Goal: Information Seeking & Learning: Check status

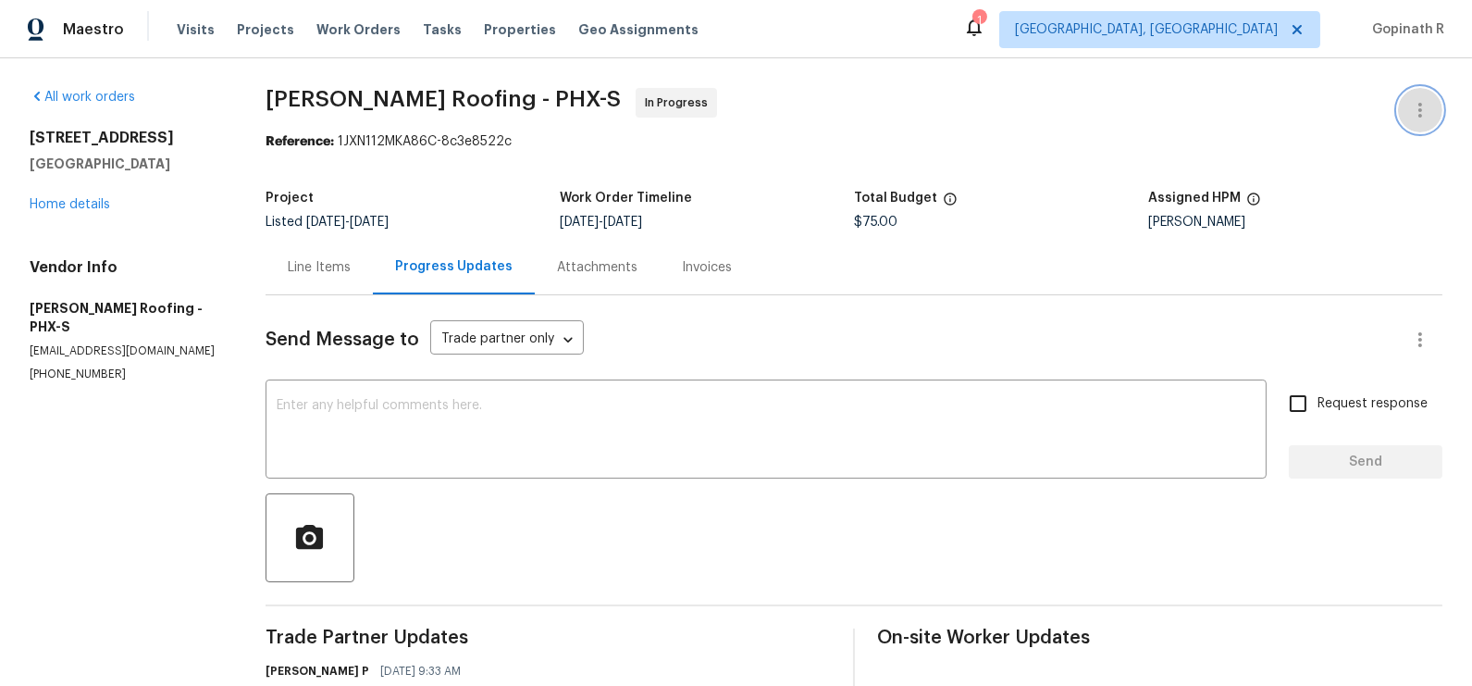
click at [1423, 114] on icon "button" at bounding box center [1420, 110] width 22 height 22
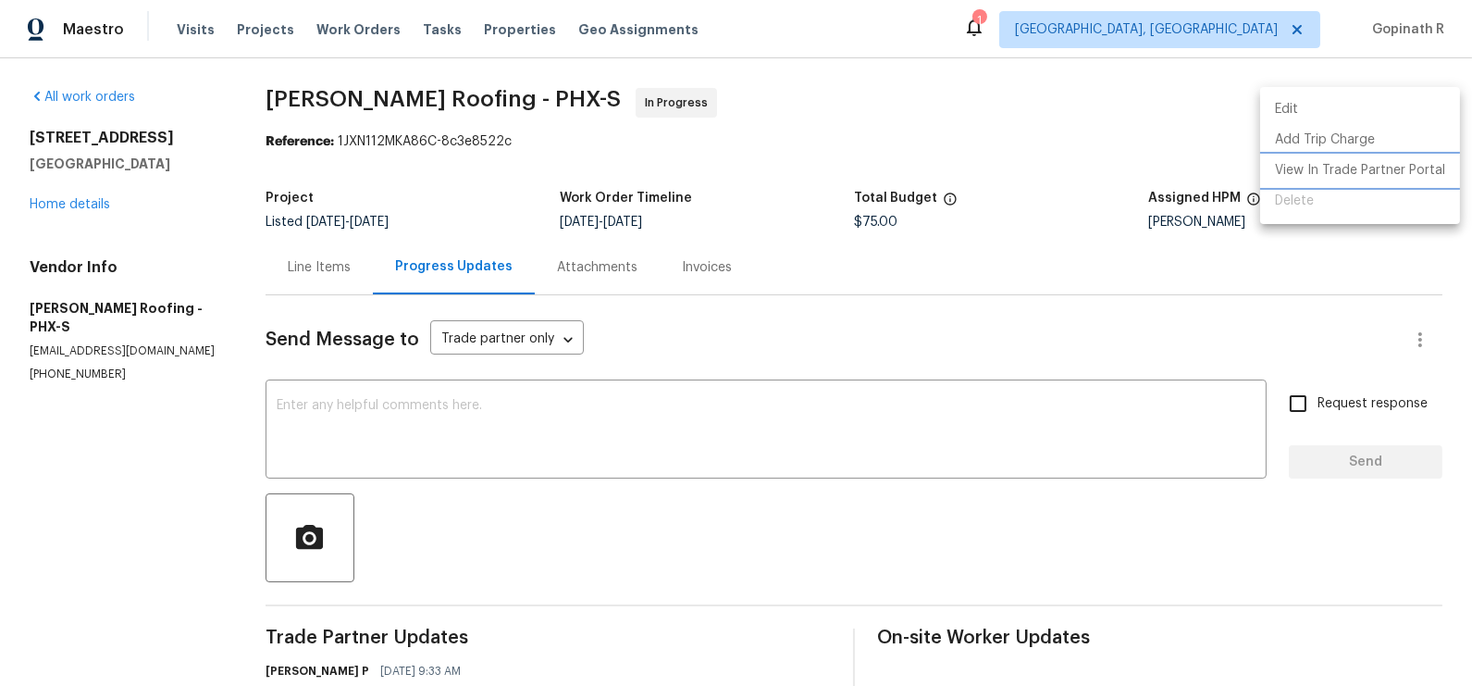
click at [1353, 179] on li "View In Trade Partner Portal" at bounding box center [1360, 170] width 200 height 31
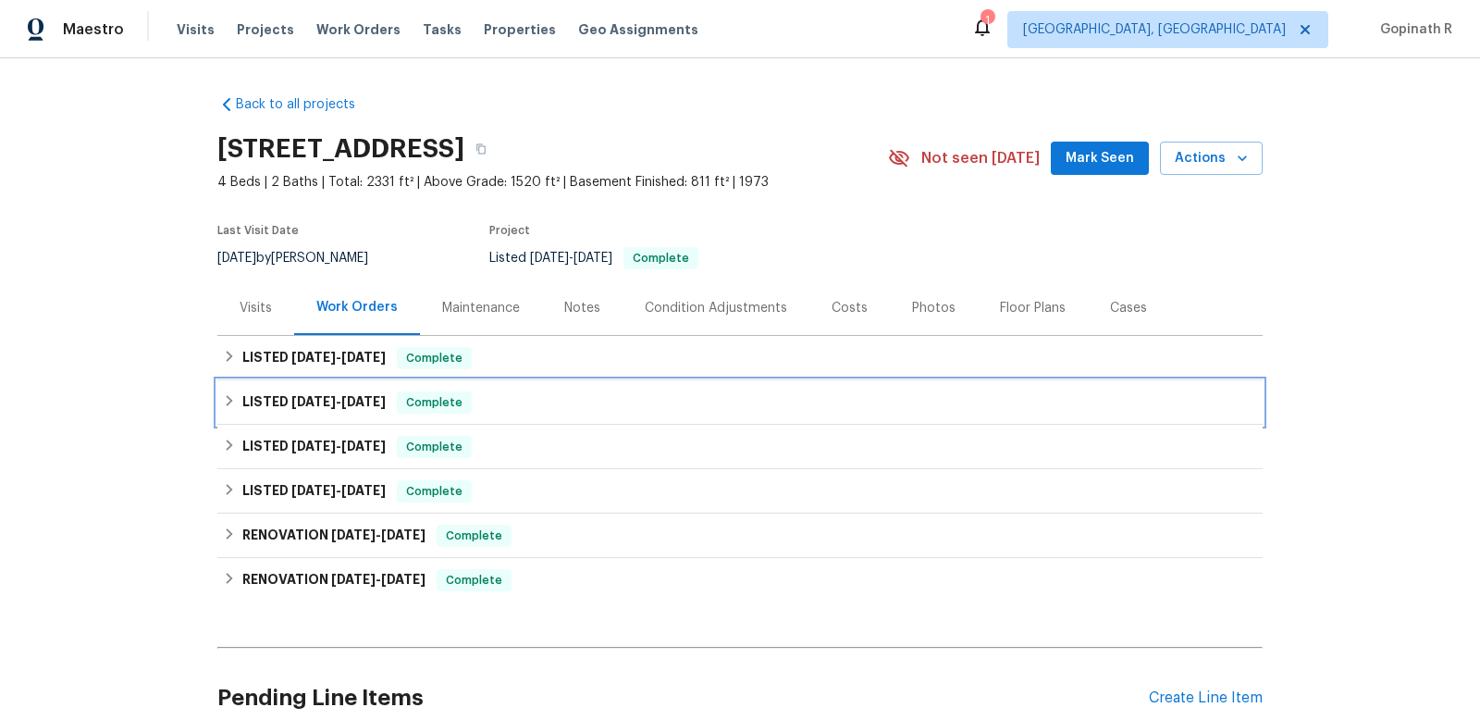
click at [527, 380] on div "LISTED [DATE] - [DATE] Complete" at bounding box center [739, 402] width 1045 height 44
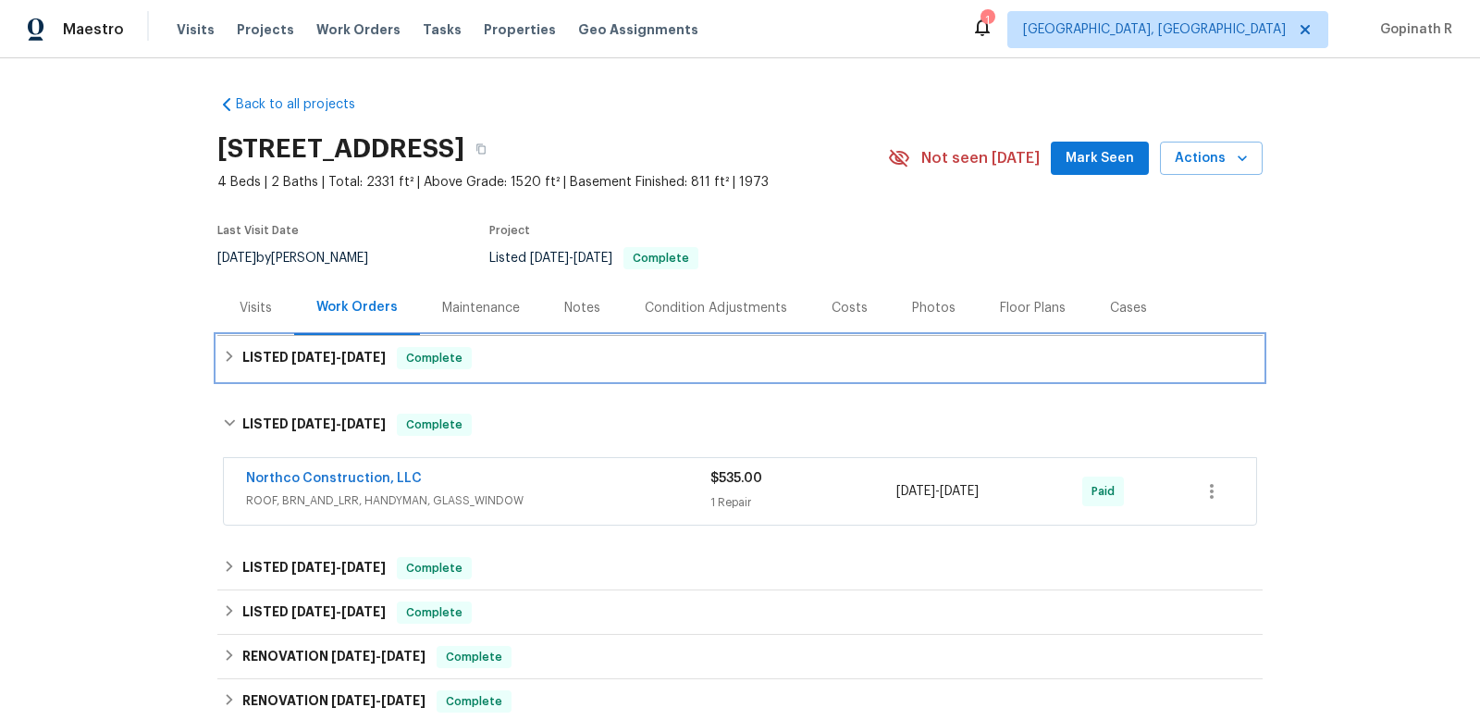
click at [499, 364] on div "LISTED [DATE] - [DATE] Complete" at bounding box center [740, 358] width 1034 height 22
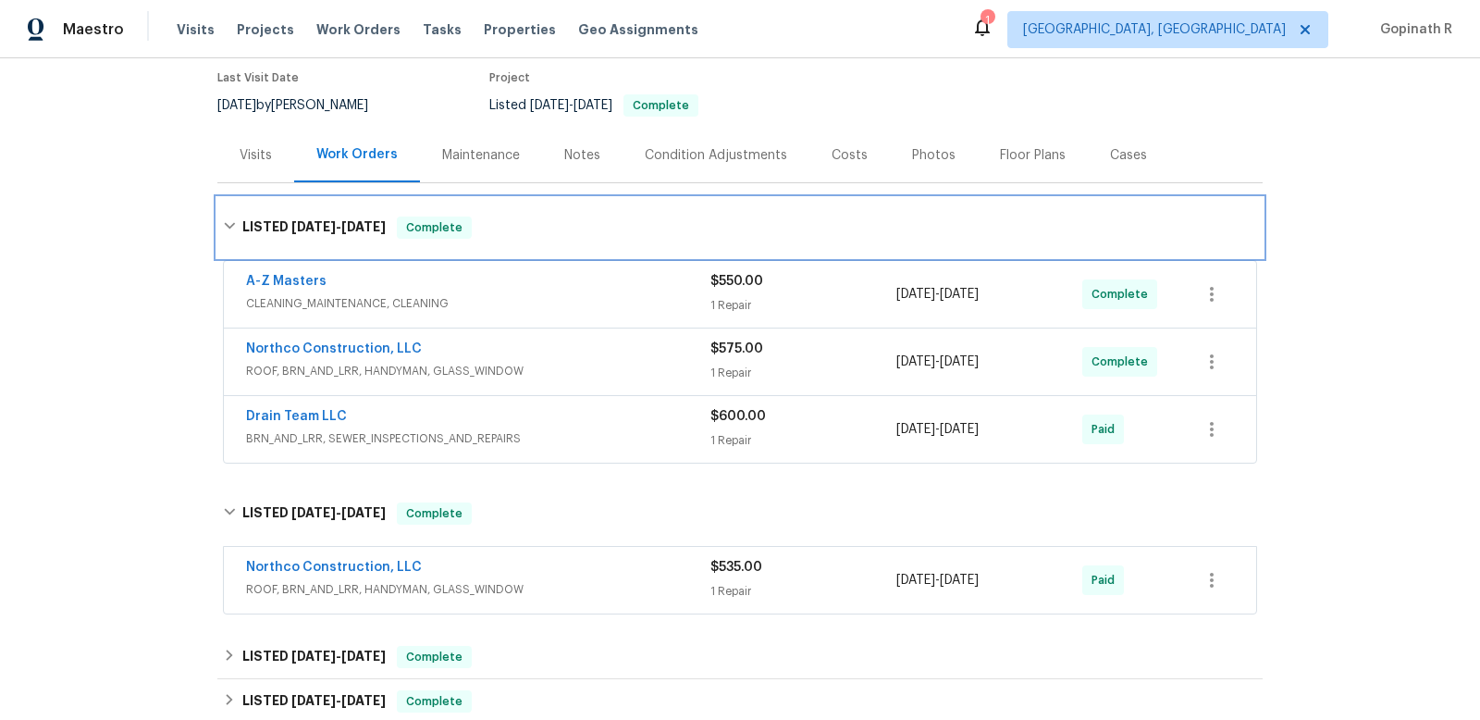
scroll to position [152, 0]
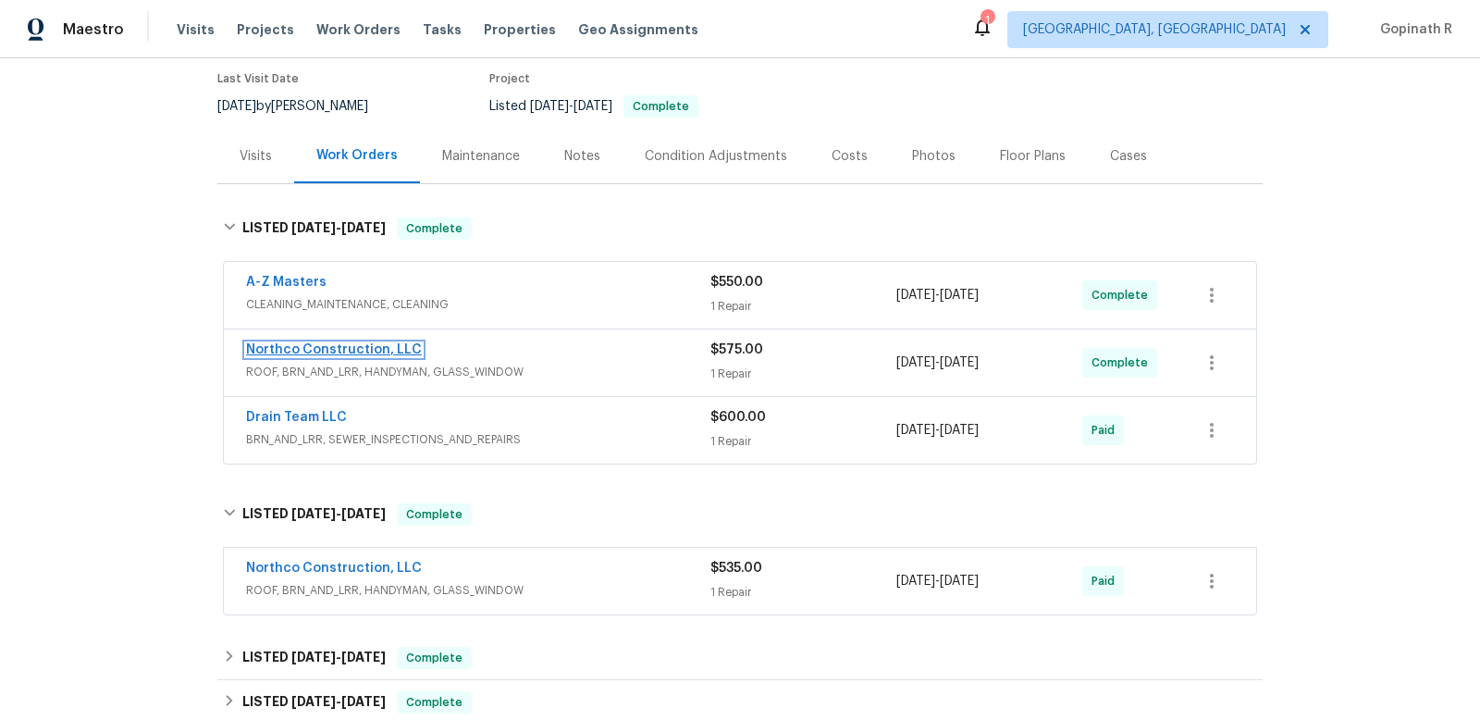
click at [300, 347] on link "Northco Construction, LLC" at bounding box center [334, 349] width 176 height 13
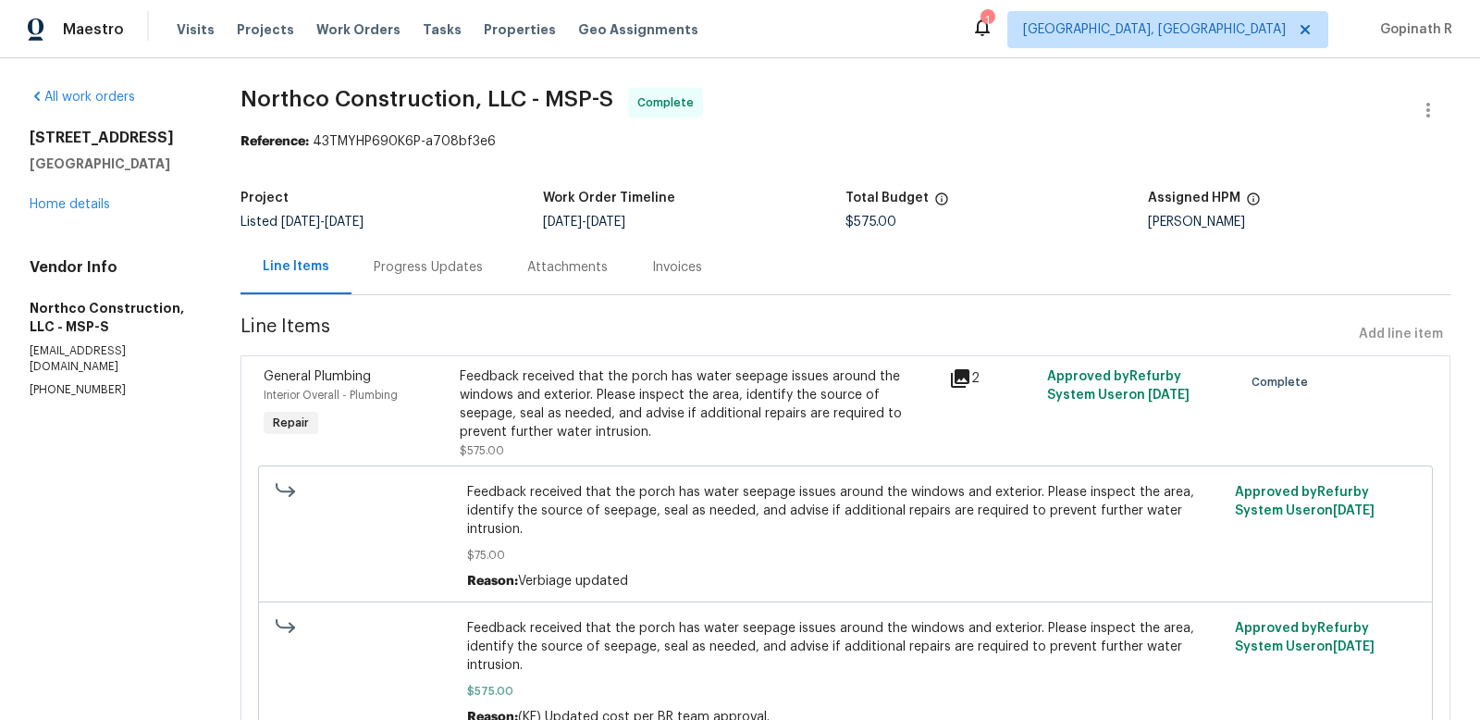
scroll to position [93, 0]
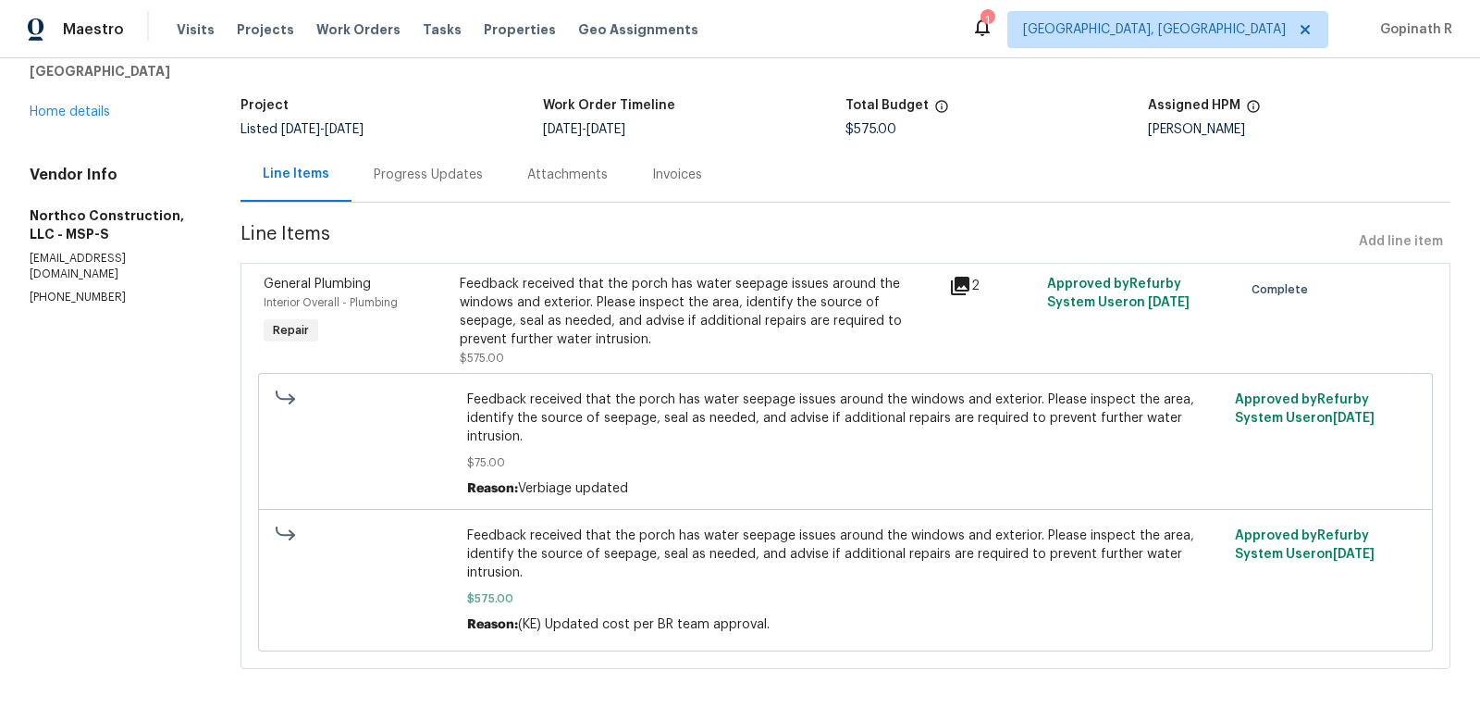
click at [432, 175] on div "Progress Updates" at bounding box center [428, 175] width 109 height 19
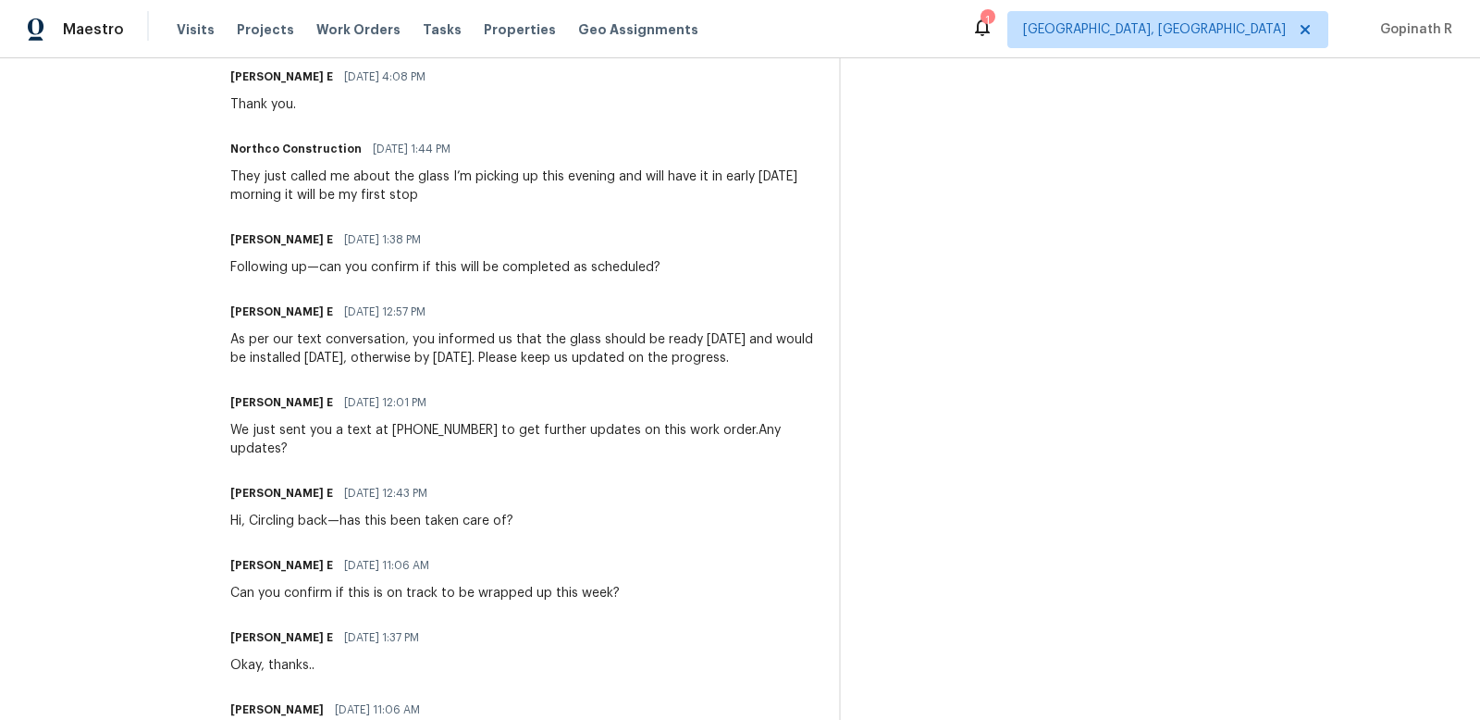
scroll to position [686, 0]
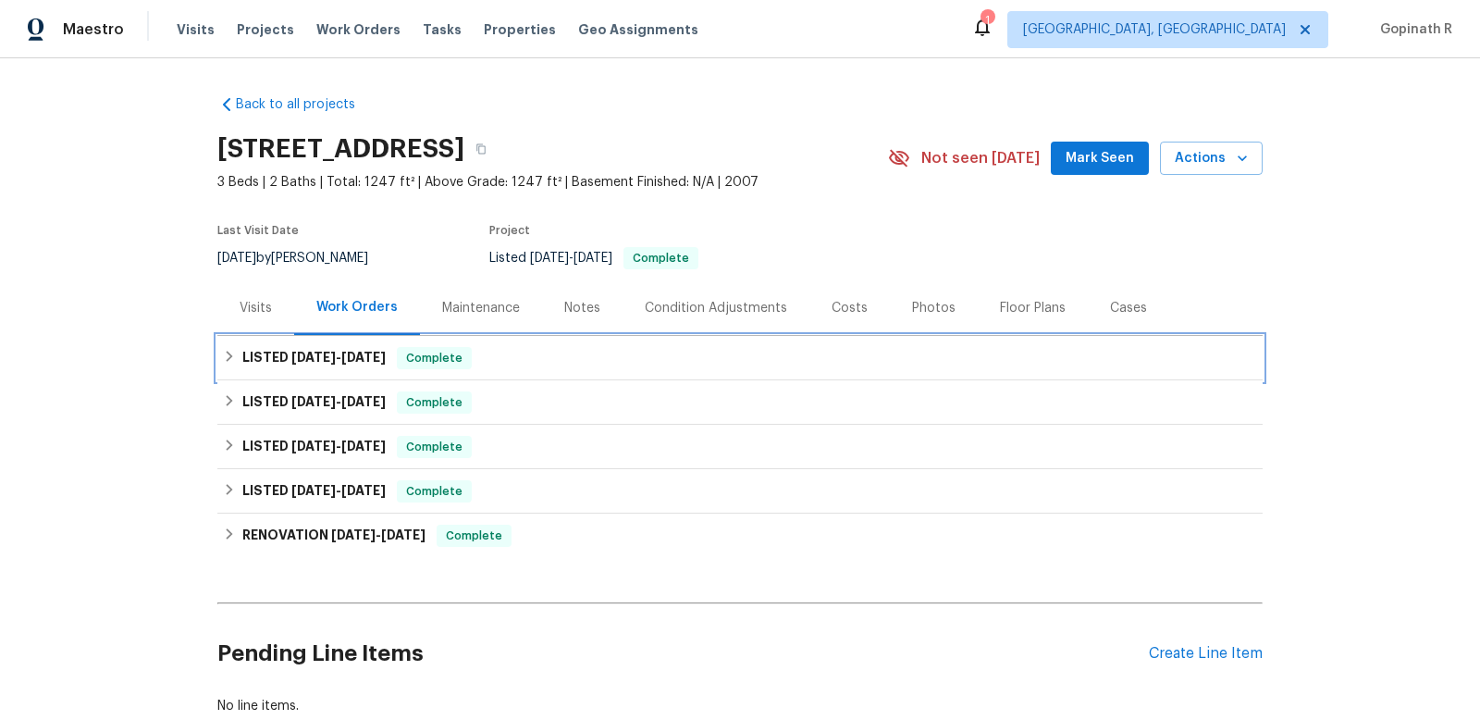
click at [415, 357] on span "Complete" at bounding box center [434, 358] width 71 height 19
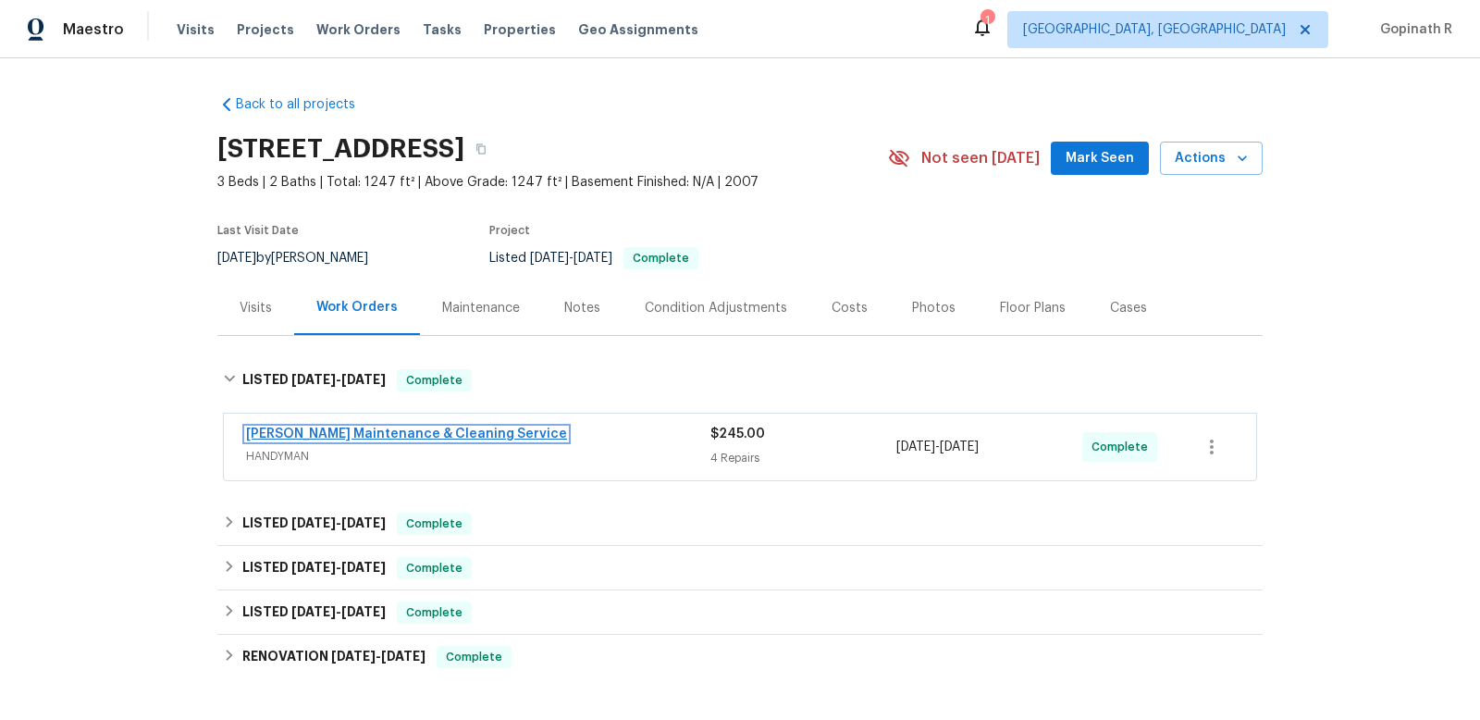
click at [362, 431] on link "[PERSON_NAME] Maintenance & Cleaning Service" at bounding box center [406, 433] width 321 height 13
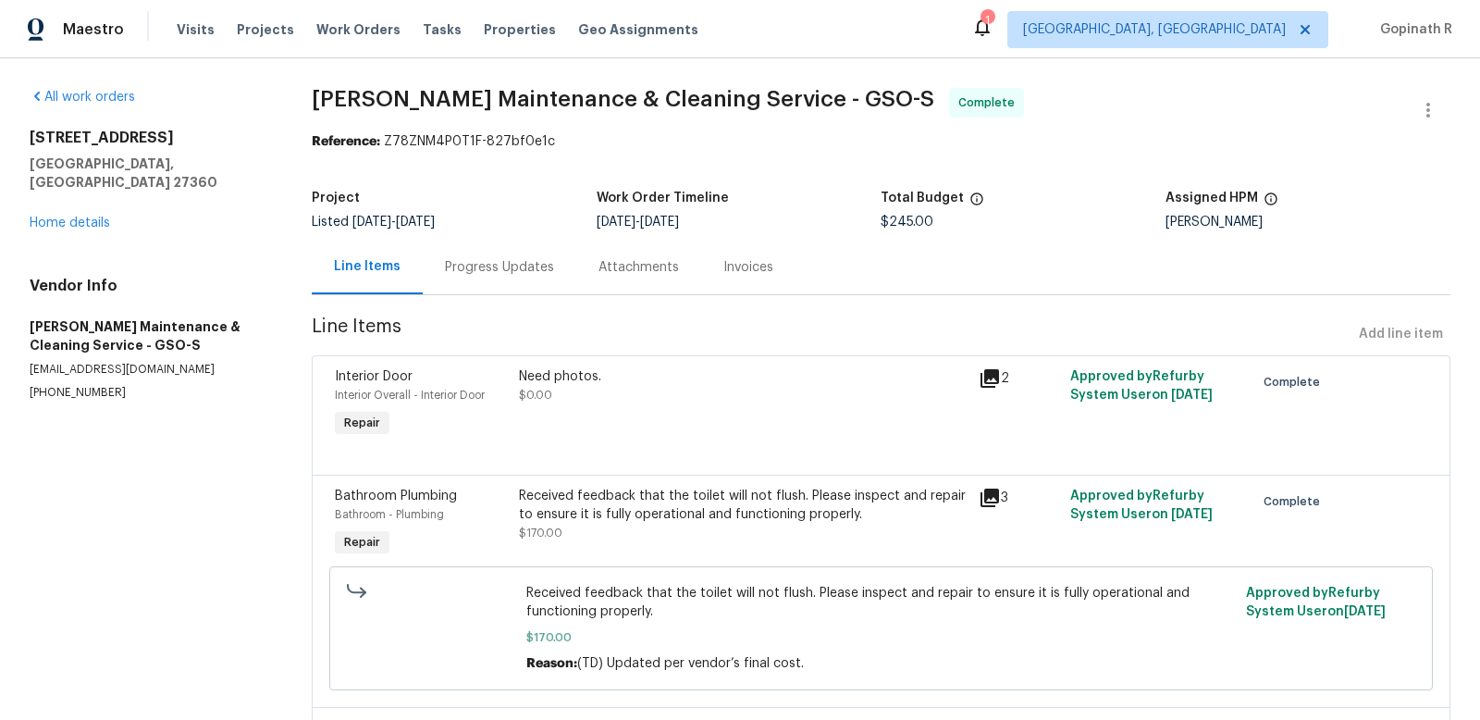
click at [481, 274] on div "Progress Updates" at bounding box center [499, 267] width 109 height 19
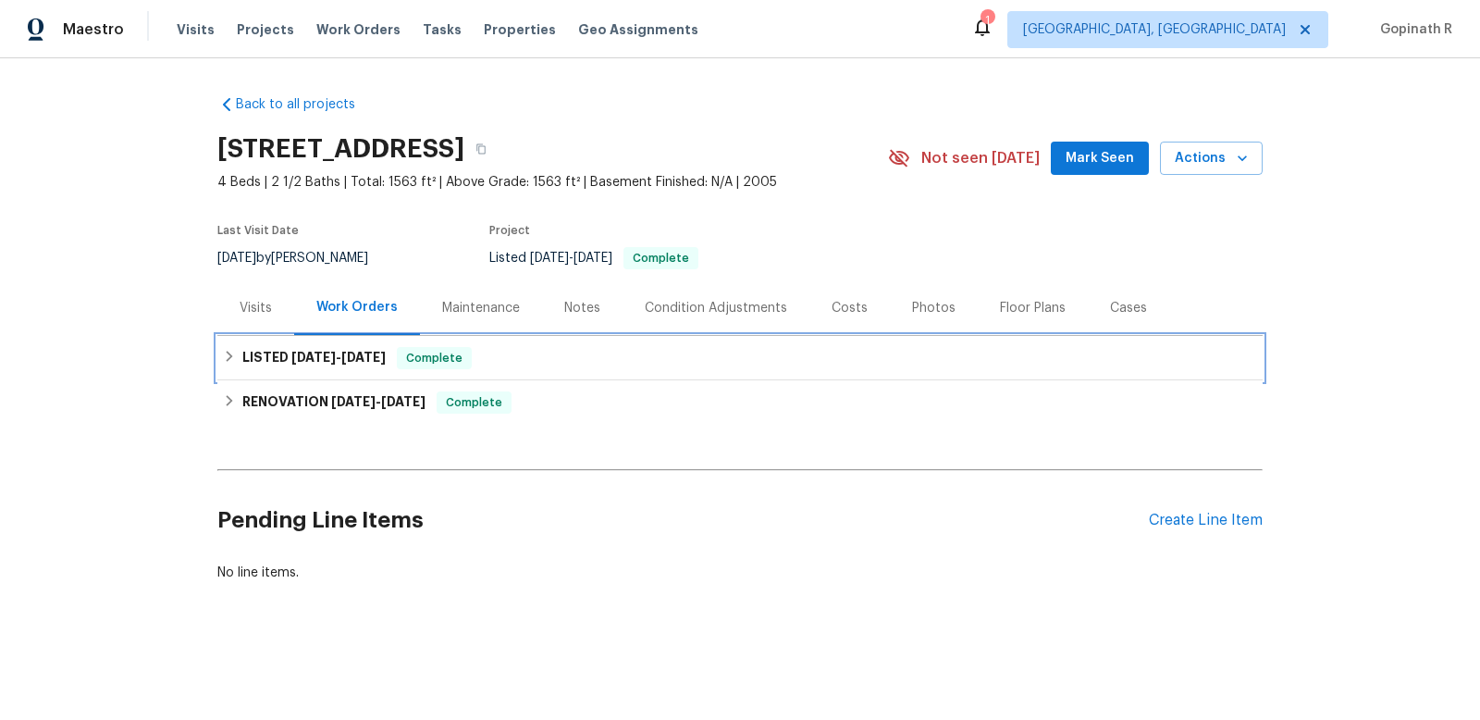
click at [405, 358] on span "Complete" at bounding box center [434, 358] width 71 height 19
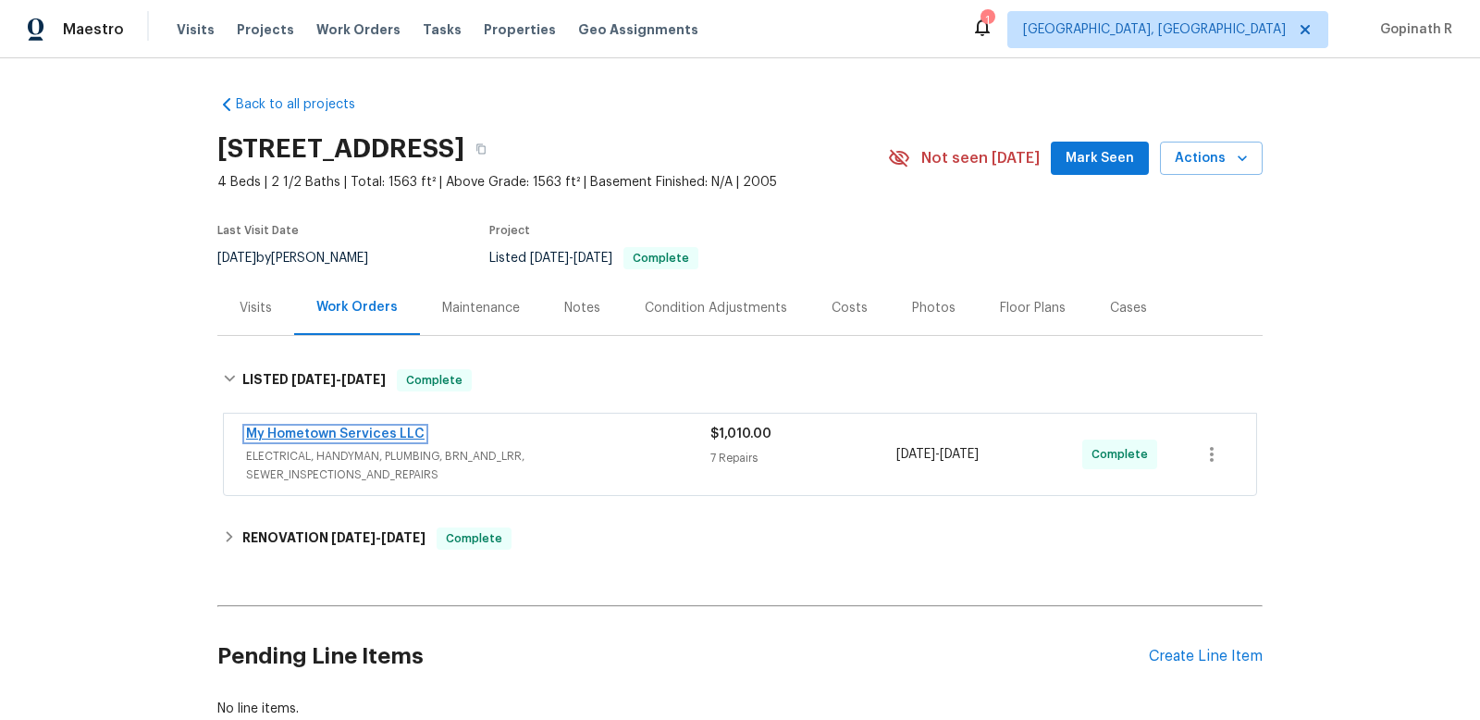
click at [356, 434] on link "My Hometown Services LLC" at bounding box center [335, 433] width 179 height 13
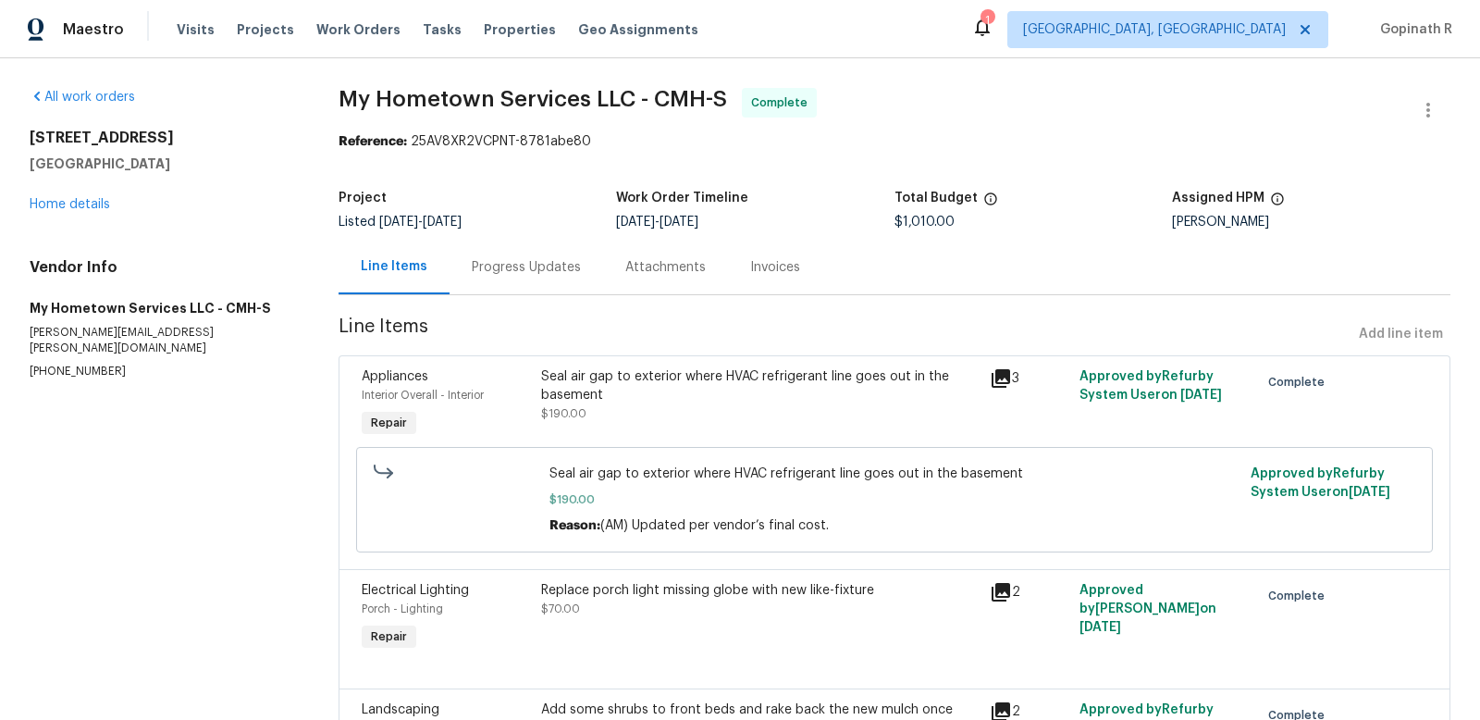
click at [497, 272] on div "Progress Updates" at bounding box center [526, 267] width 109 height 19
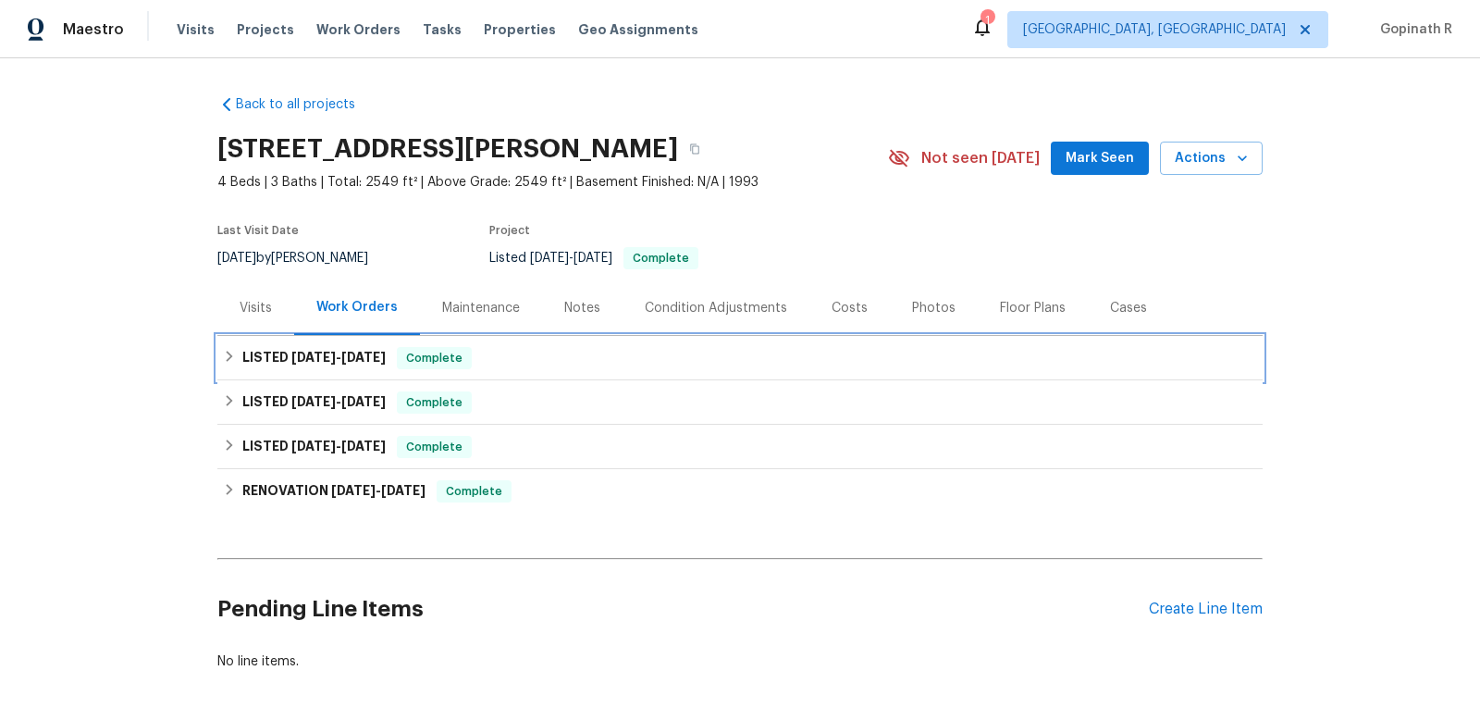
click at [489, 353] on div "LISTED 9/12/25 - 10/2/25 Complete" at bounding box center [740, 358] width 1034 height 22
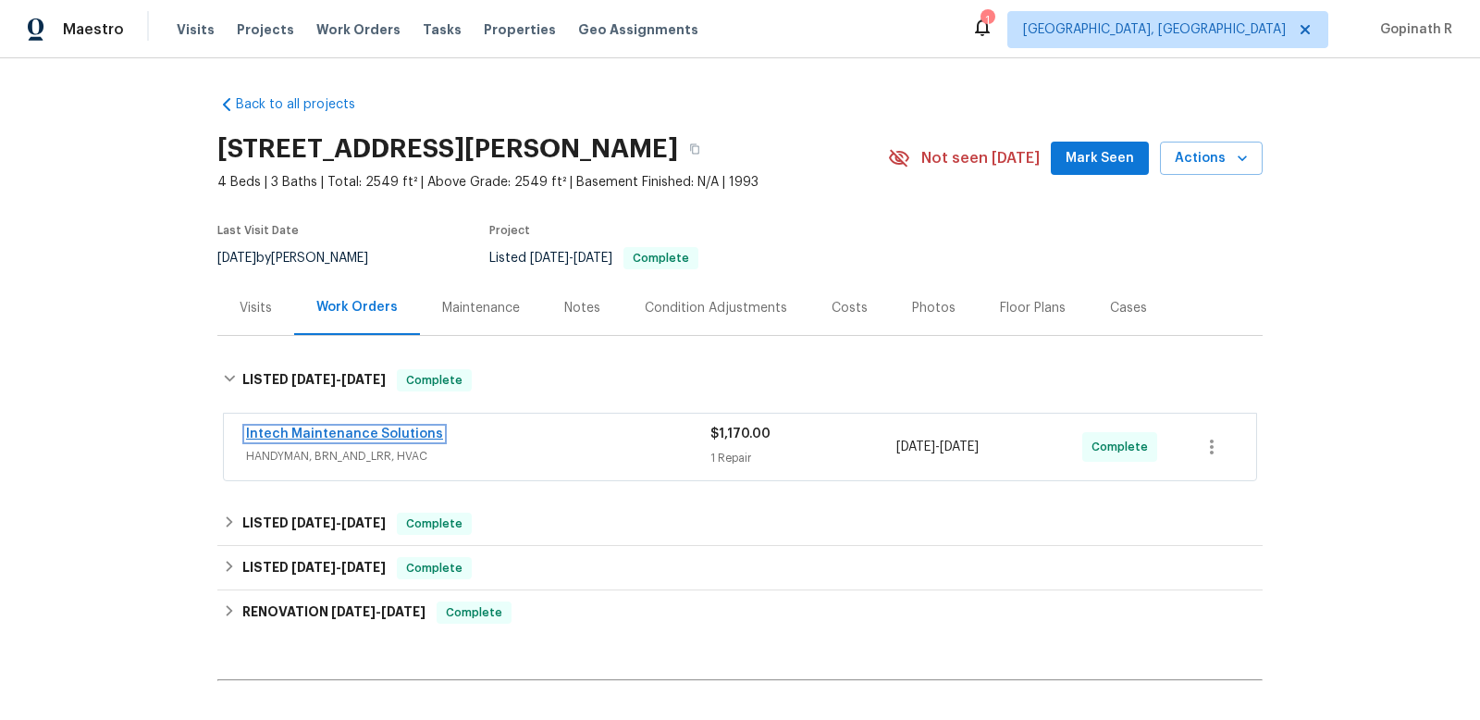
click at [384, 433] on link "Intech Maintenance Solutions" at bounding box center [344, 433] width 197 height 13
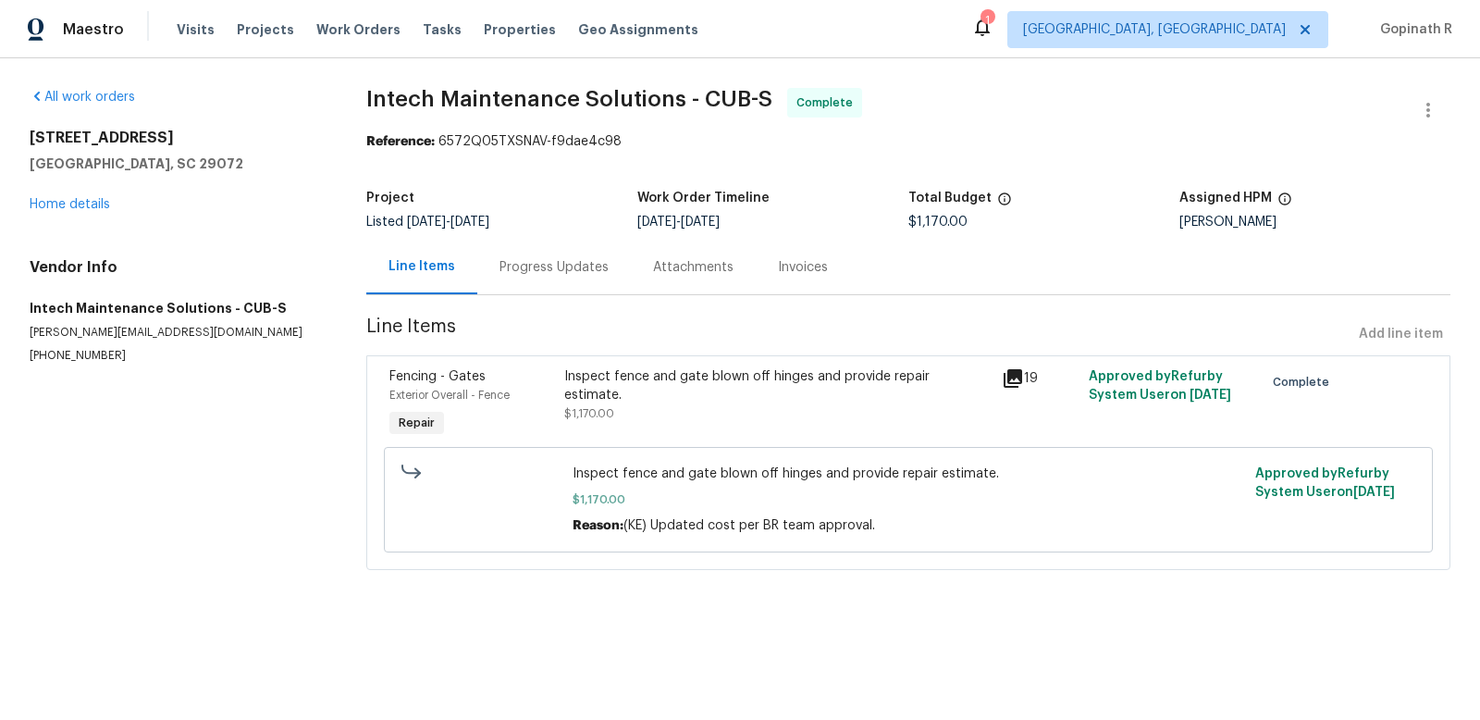
click at [526, 271] on div "Progress Updates" at bounding box center [554, 267] width 109 height 19
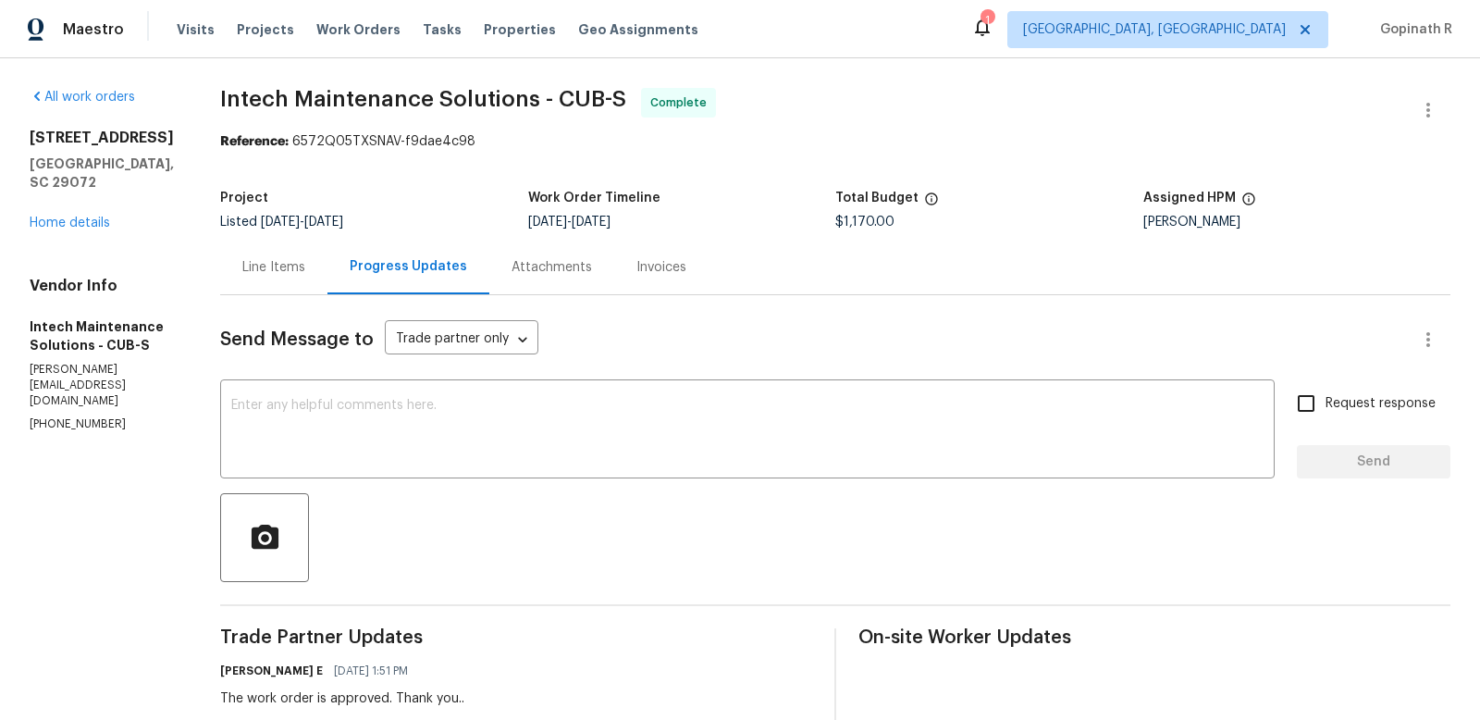
click at [278, 277] on div "Line Items" at bounding box center [273, 267] width 107 height 55
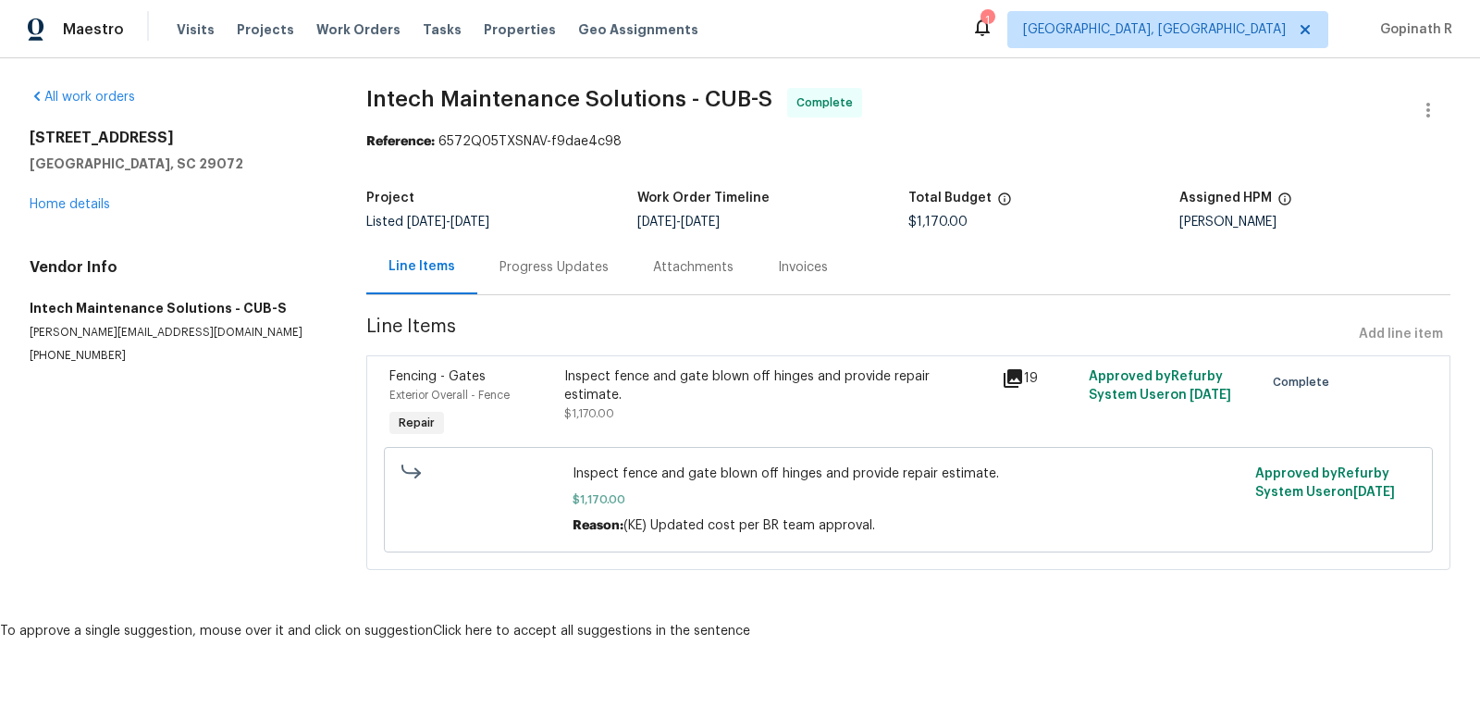
click at [520, 277] on div "Progress Updates" at bounding box center [554, 267] width 154 height 55
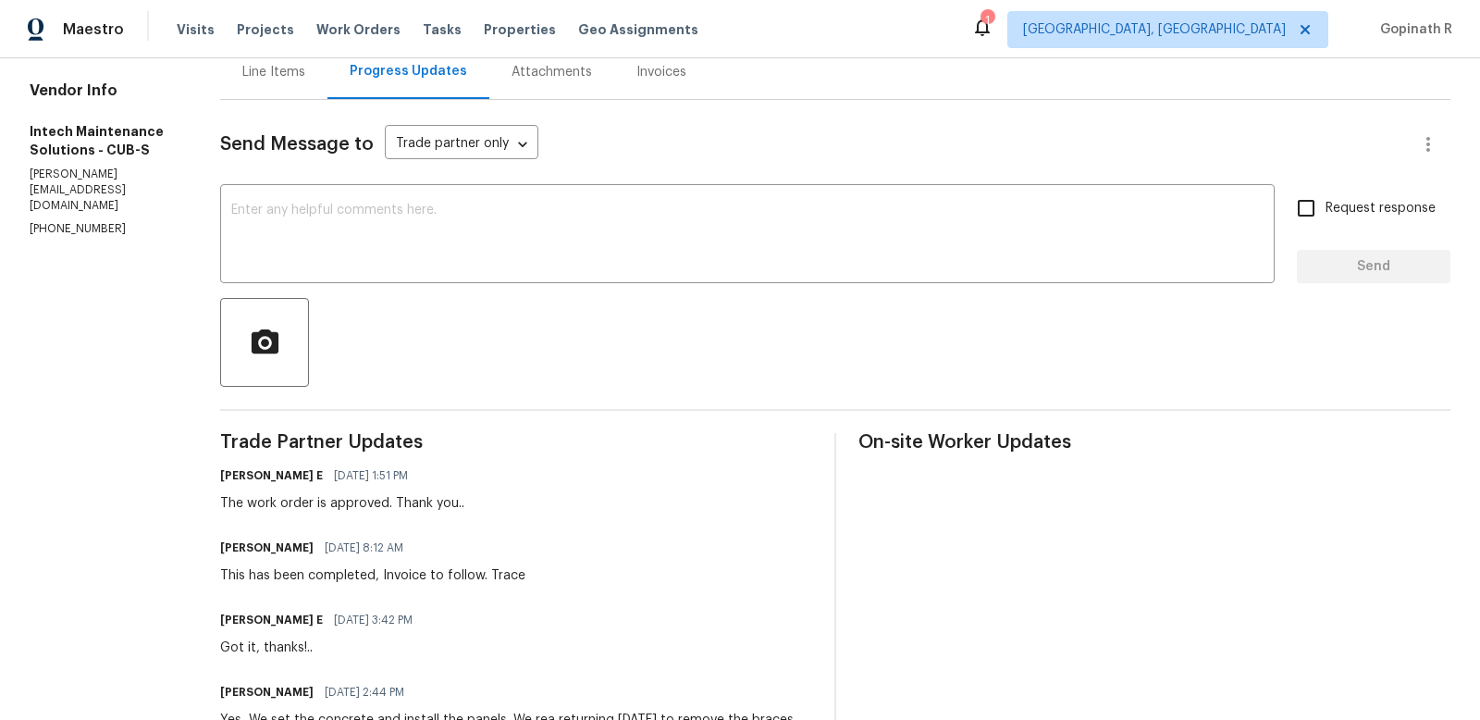
scroll to position [269, 0]
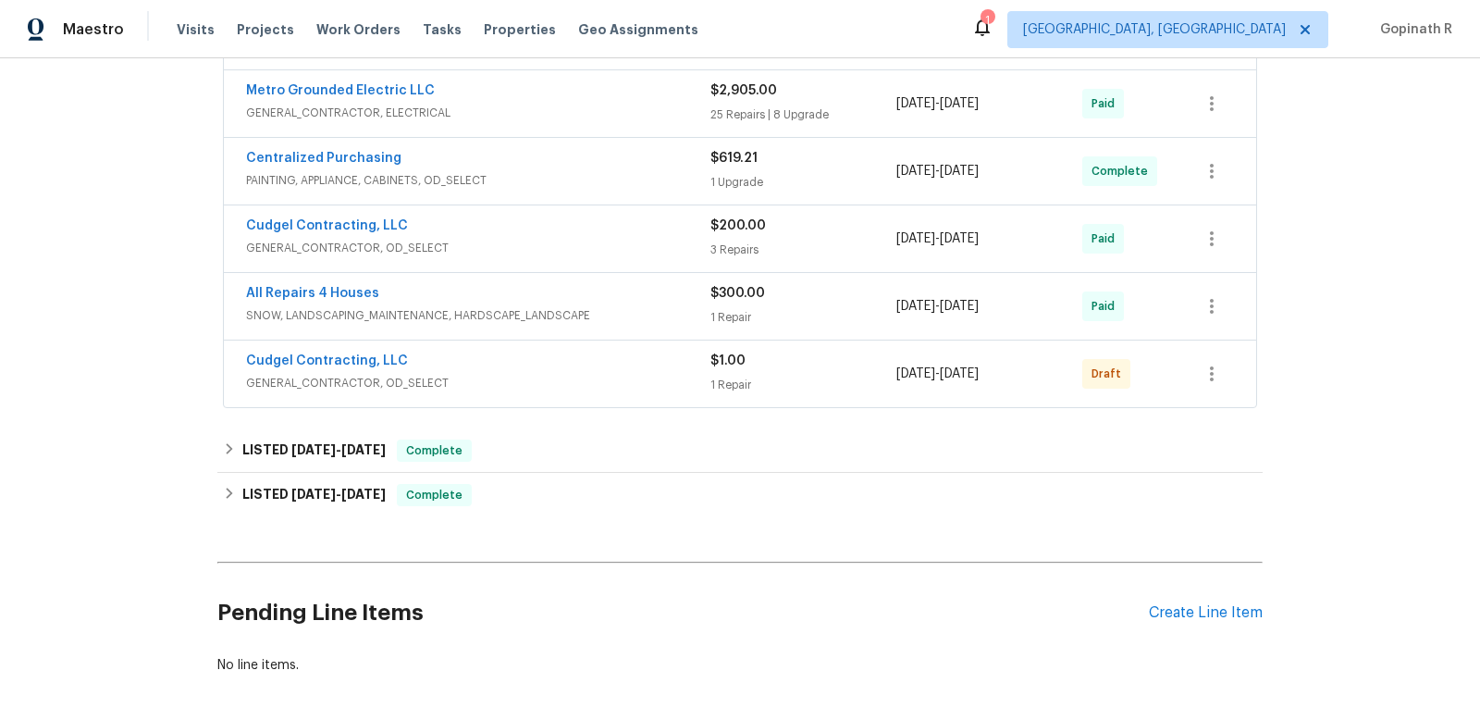
scroll to position [1040, 0]
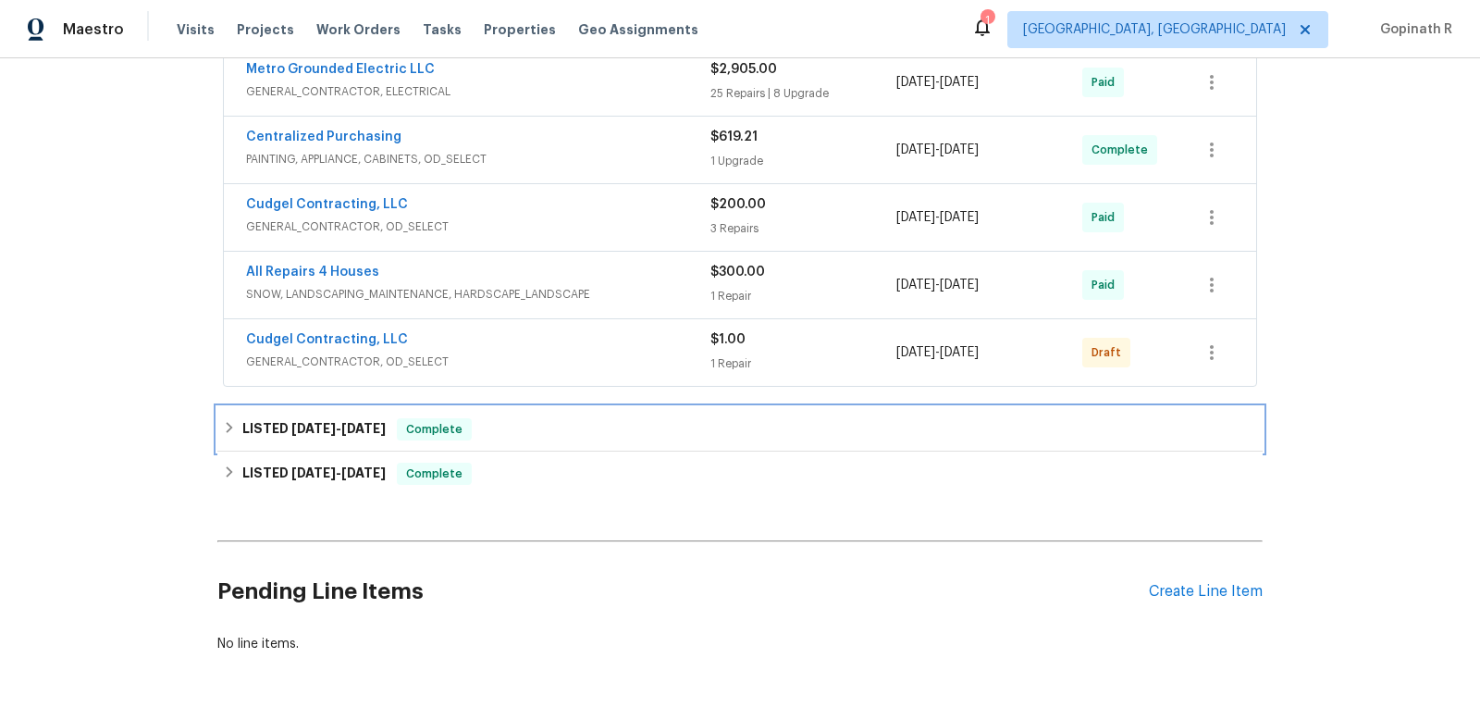
click at [515, 418] on div "LISTED [DATE] - [DATE] Complete" at bounding box center [740, 429] width 1034 height 22
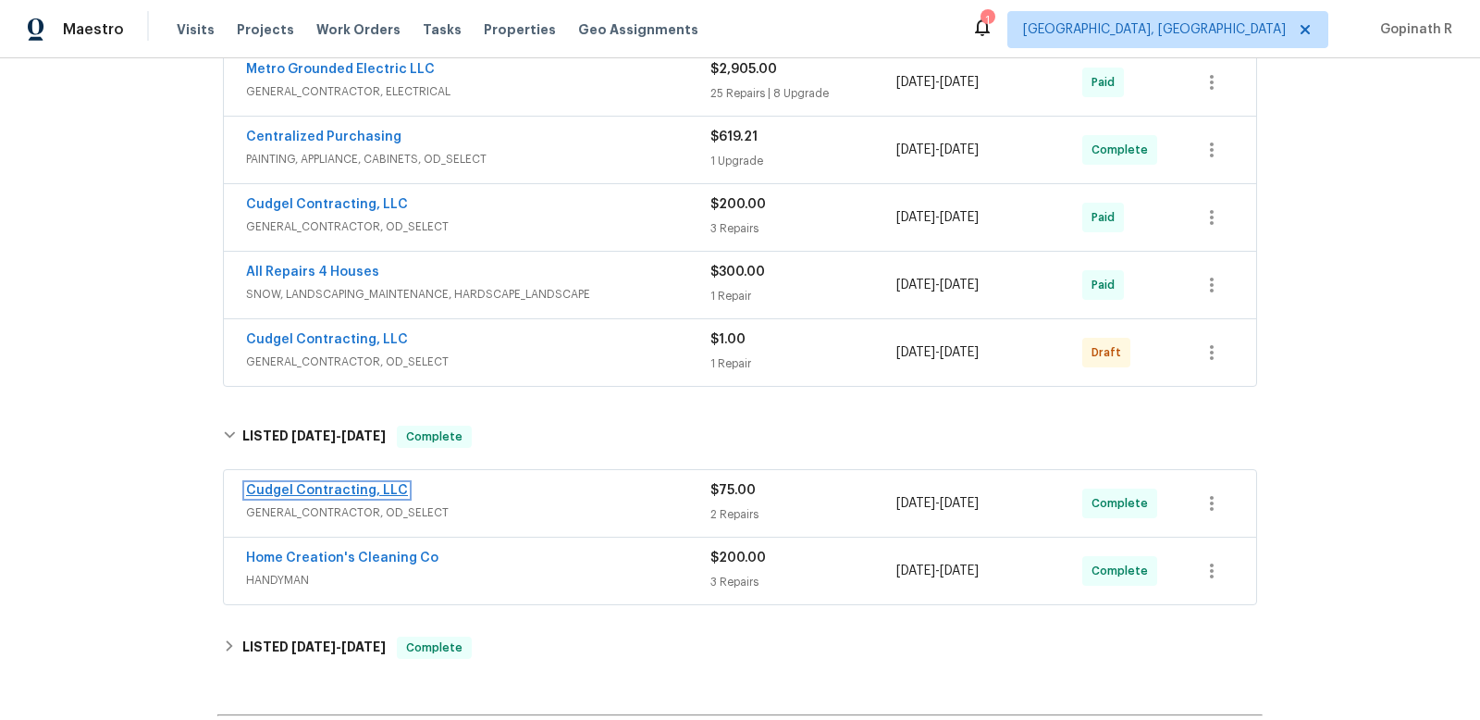
click at [361, 484] on link "Cudgel Contracting, LLC" at bounding box center [327, 490] width 162 height 13
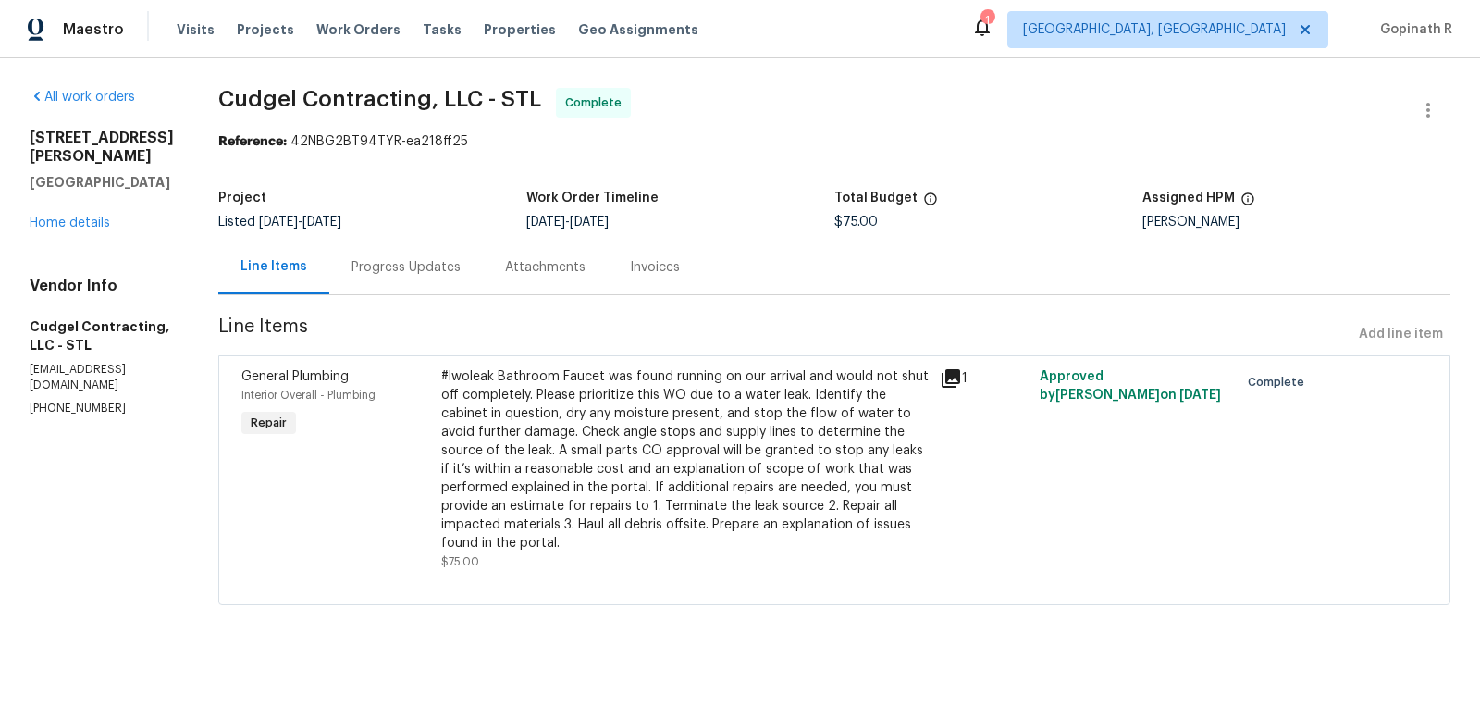
click at [425, 259] on div "Progress Updates" at bounding box center [406, 267] width 109 height 19
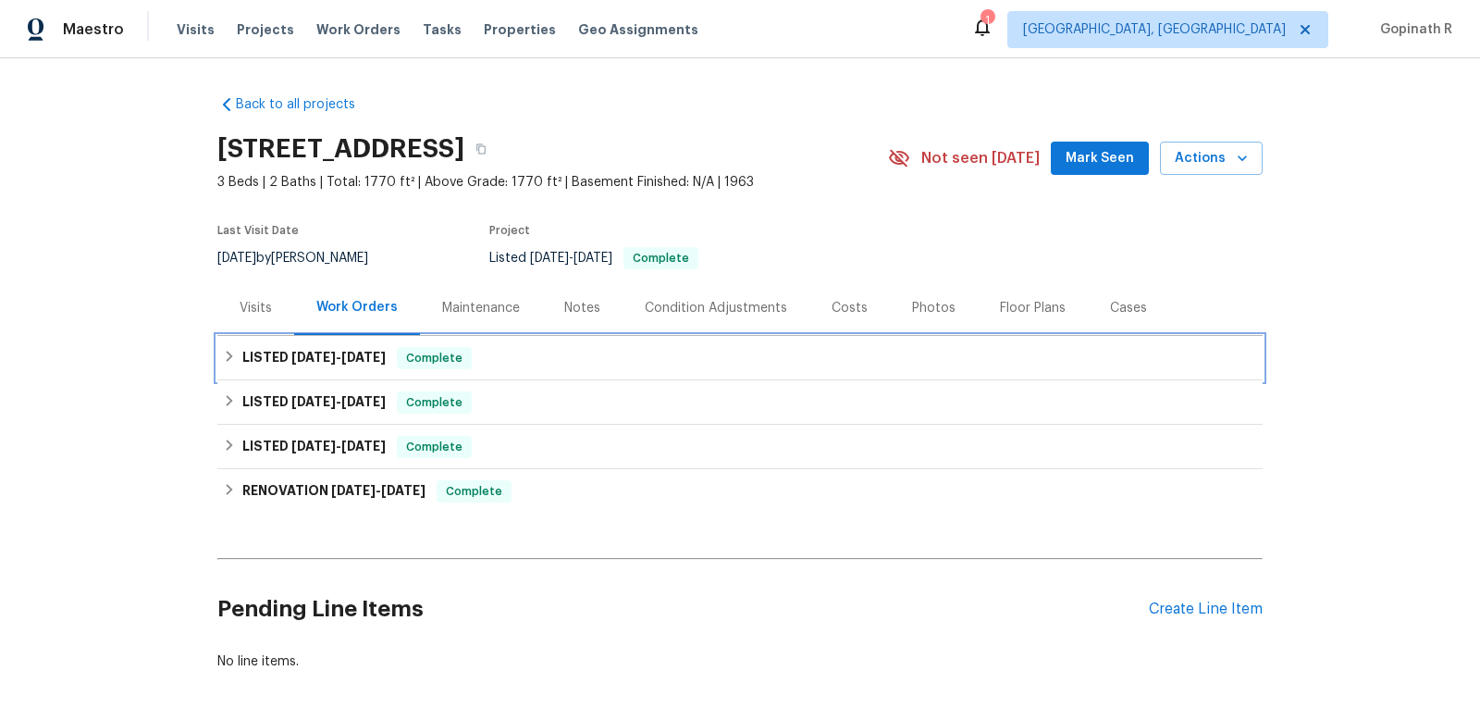
click at [468, 374] on div "LISTED 9/4/25 - 9/17/25 Complete" at bounding box center [739, 358] width 1045 height 44
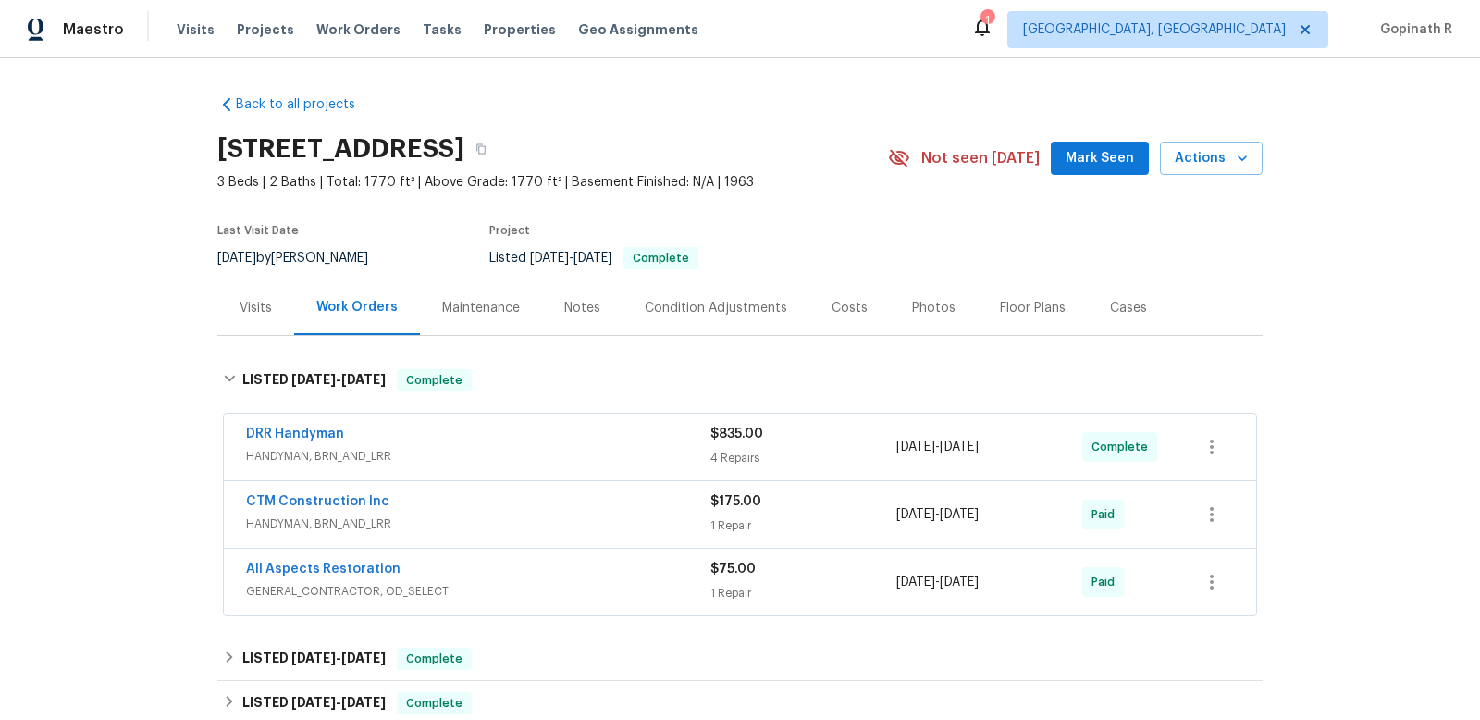
click at [496, 465] on div "DRR Handyman HANDYMAN, BRN_AND_LRR" at bounding box center [478, 447] width 464 height 44
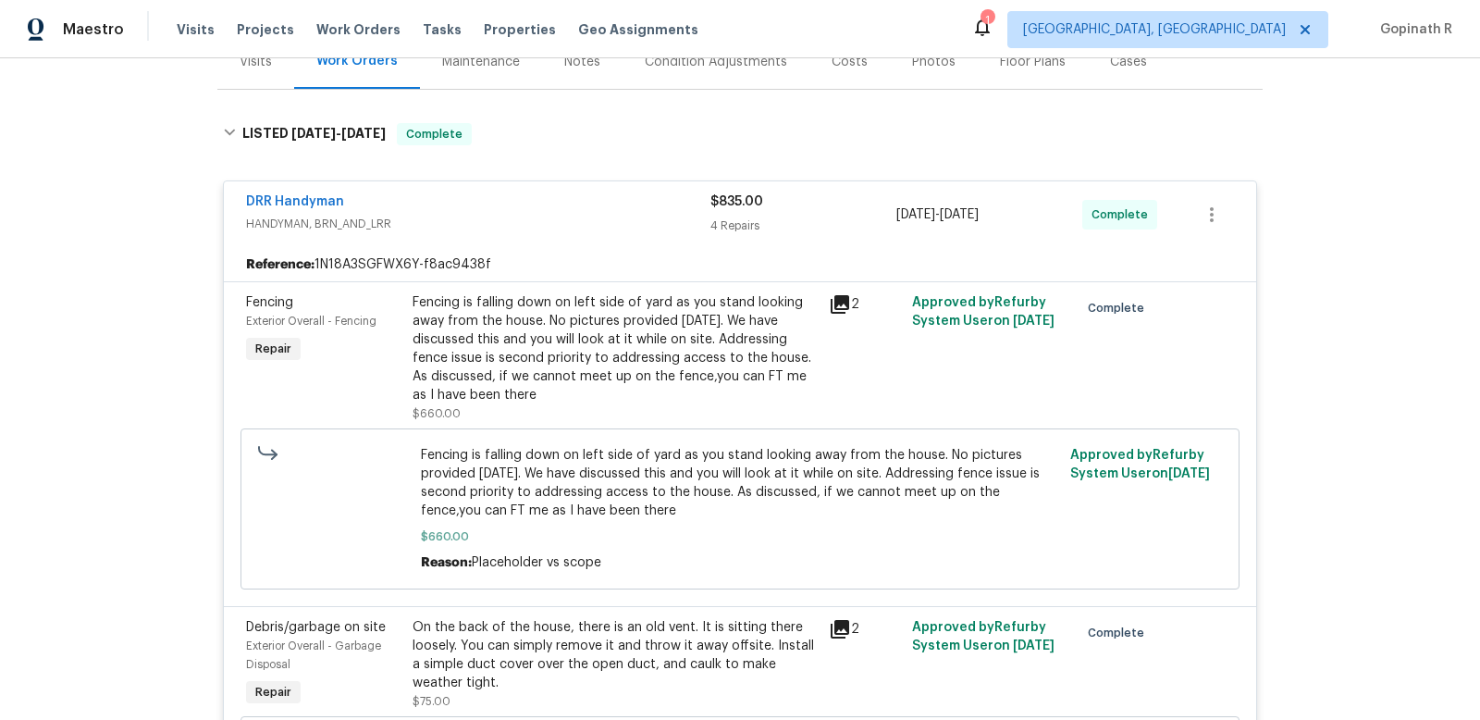
scroll to position [144, 0]
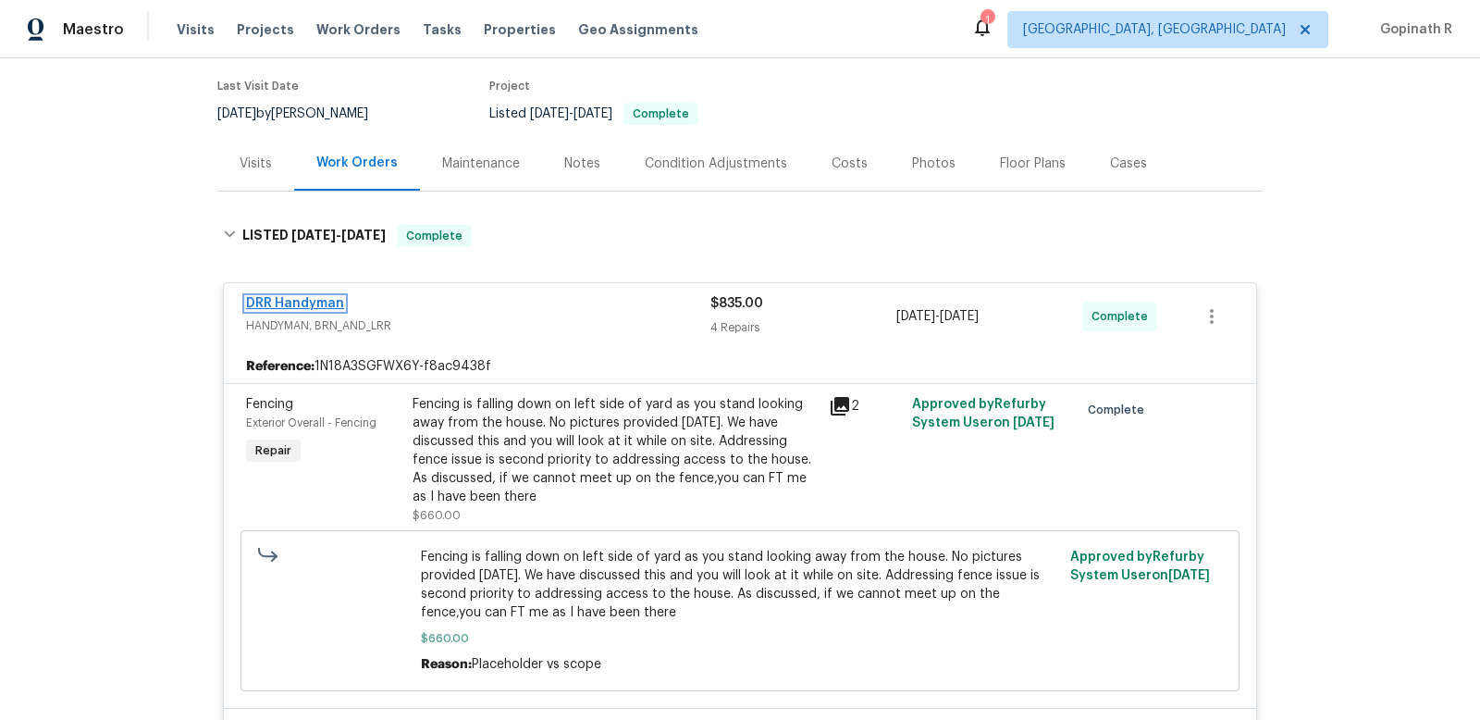
click at [305, 297] on link "DRR Handyman" at bounding box center [295, 303] width 98 height 13
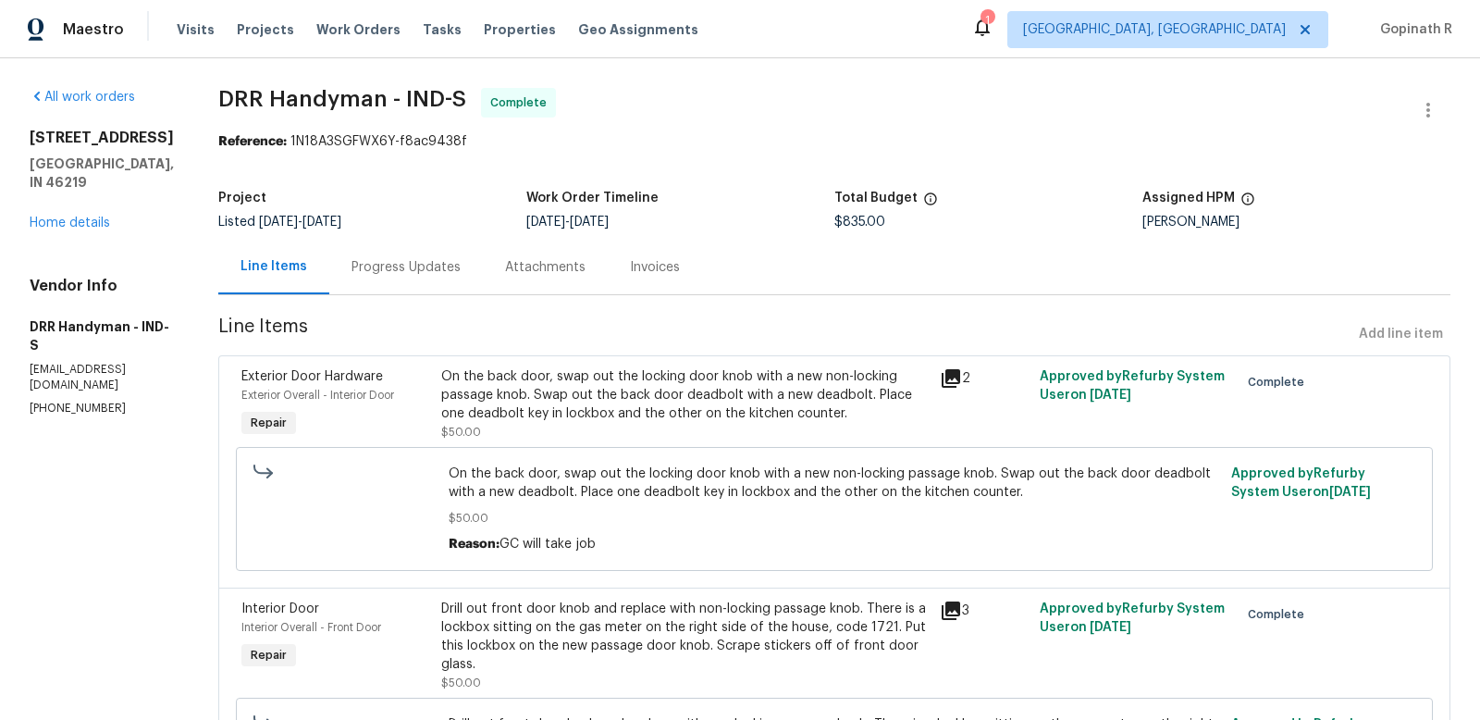
click at [399, 264] on div "Progress Updates" at bounding box center [406, 267] width 109 height 19
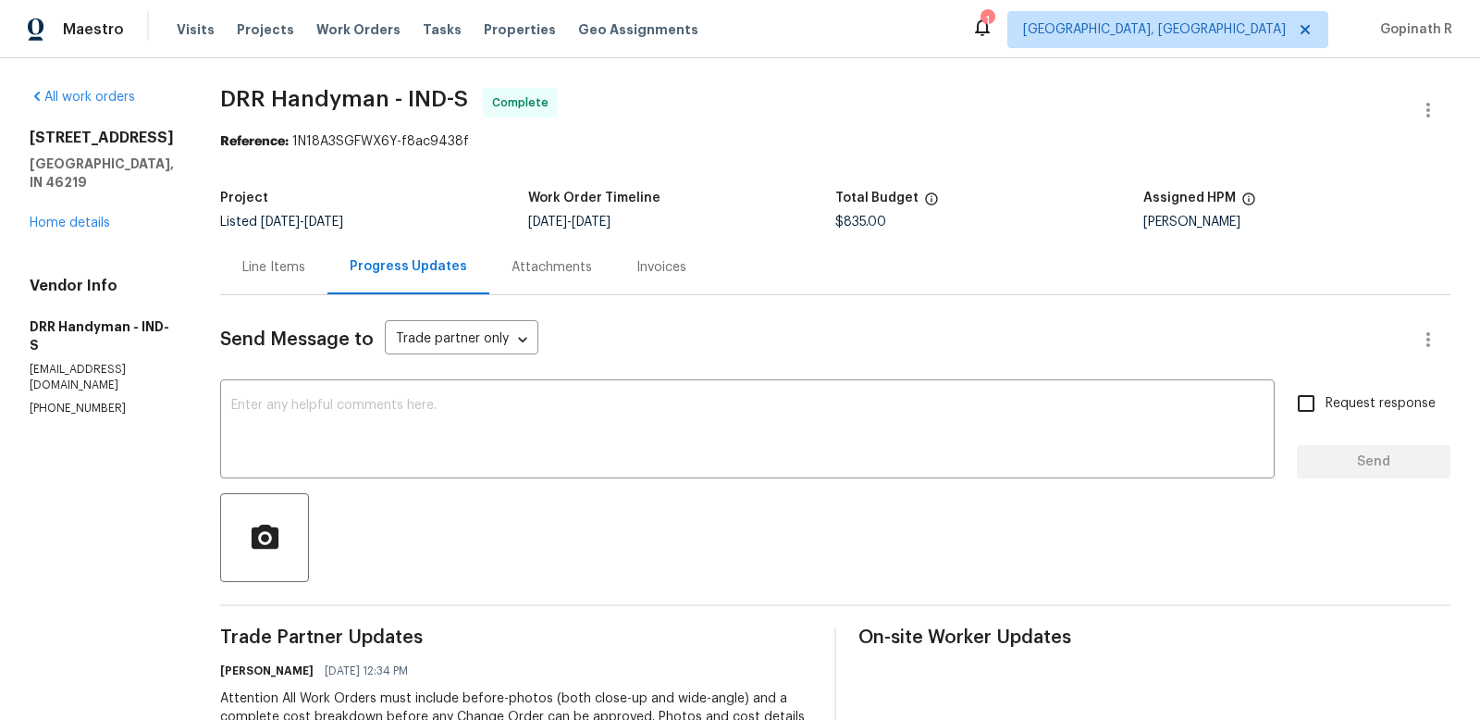
click at [289, 265] on div "Line Items" at bounding box center [273, 267] width 63 height 19
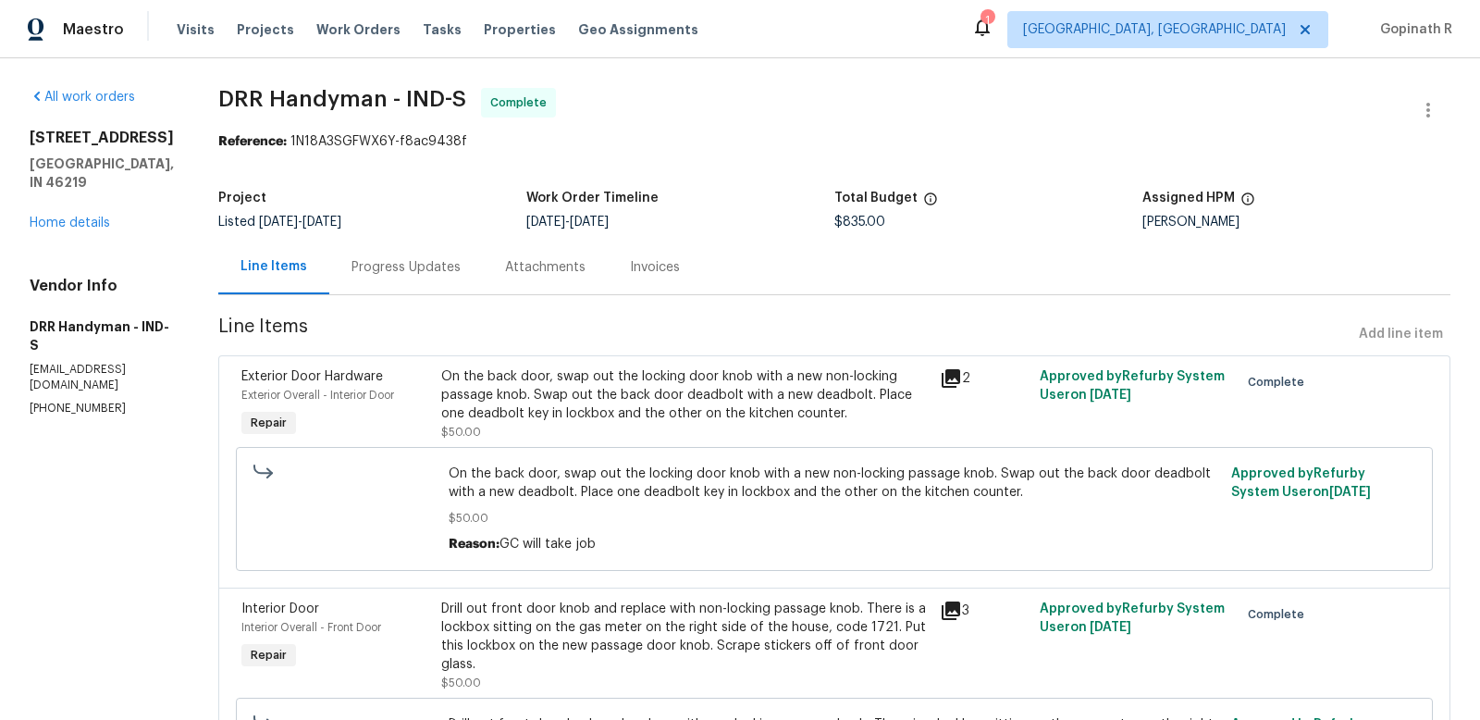
click at [387, 275] on div "Progress Updates" at bounding box center [406, 267] width 109 height 19
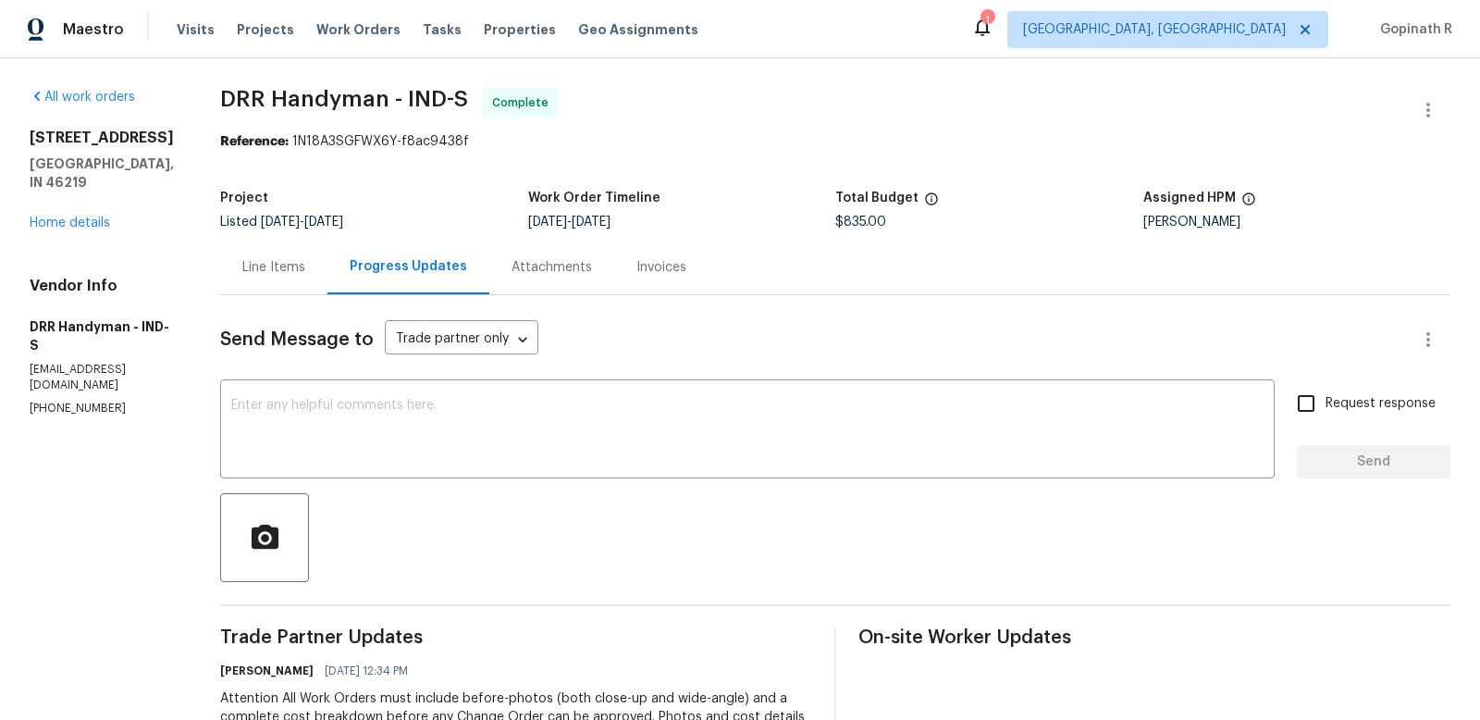
click at [263, 283] on div "Line Items" at bounding box center [273, 267] width 107 height 55
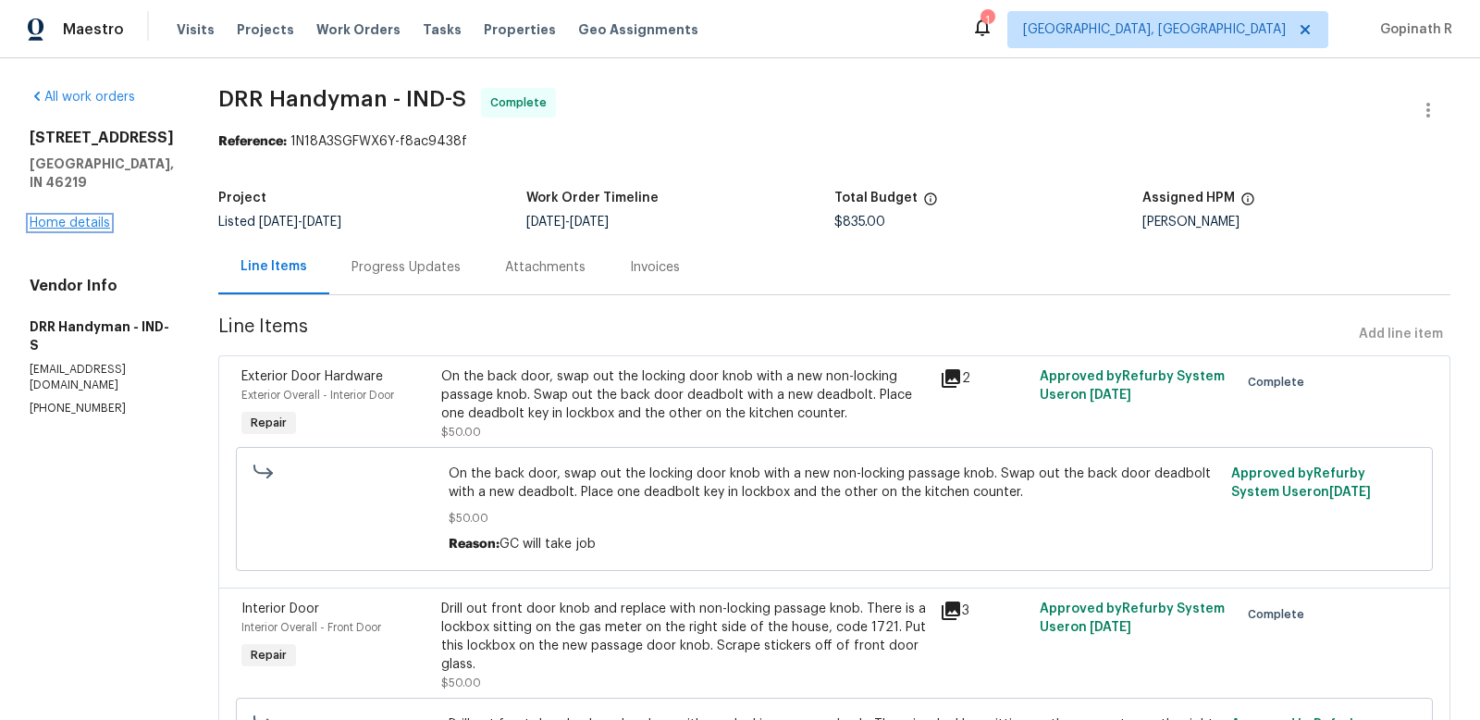
click at [84, 229] on link "Home details" at bounding box center [70, 223] width 80 height 13
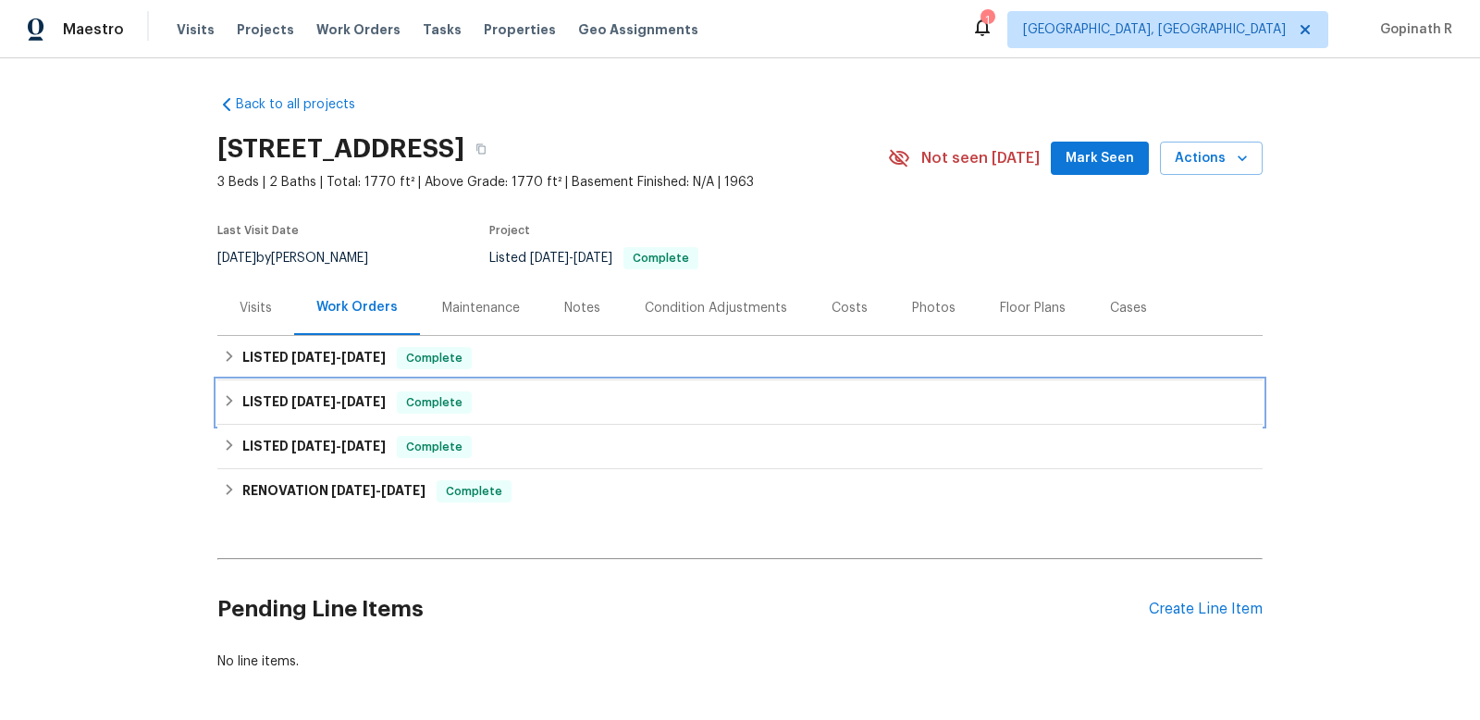
click at [451, 394] on span "Complete" at bounding box center [434, 402] width 71 height 19
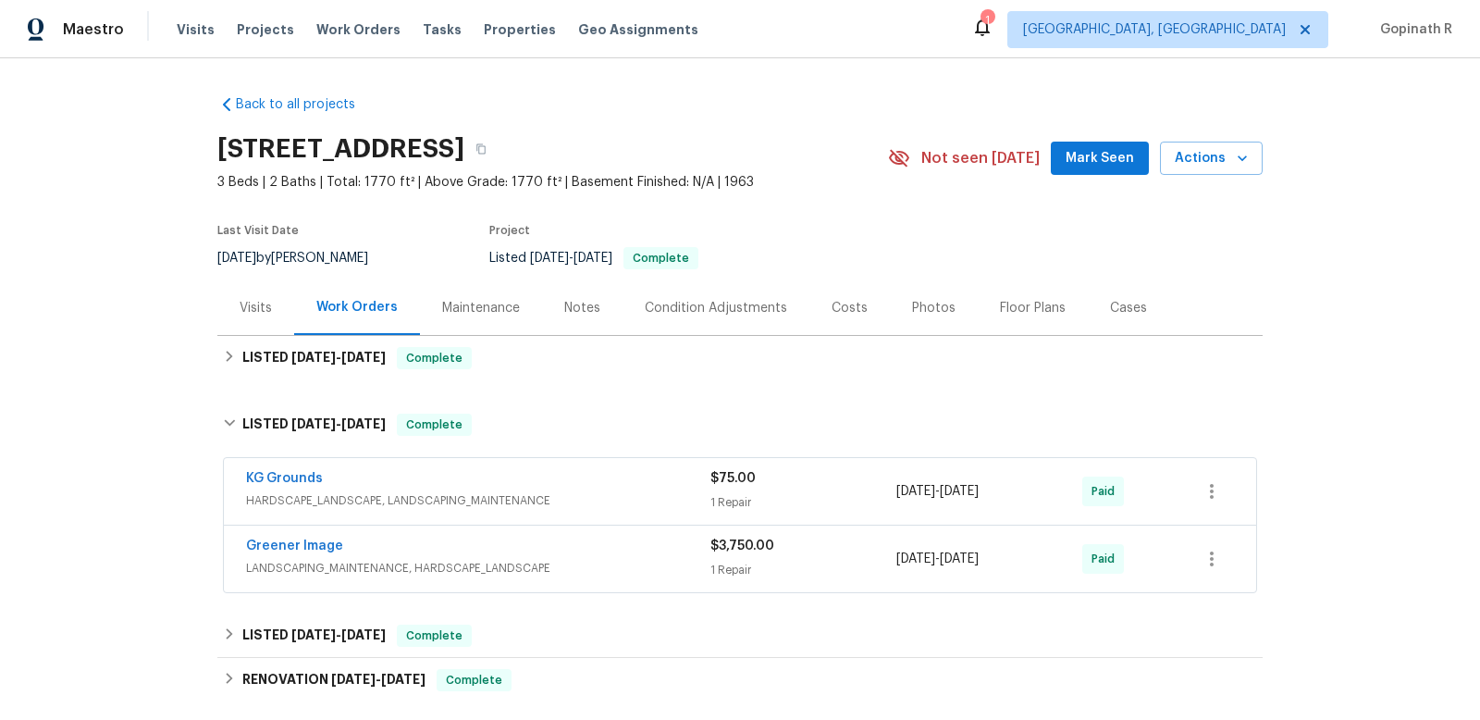
click at [1334, 442] on div "Back to all projects 8040 Goldenrod Ct, Indianapolis, IN 46219 3 Beds | 2 Baths…" at bounding box center [740, 389] width 1480 height 662
click at [871, 314] on div "Costs" at bounding box center [850, 307] width 80 height 55
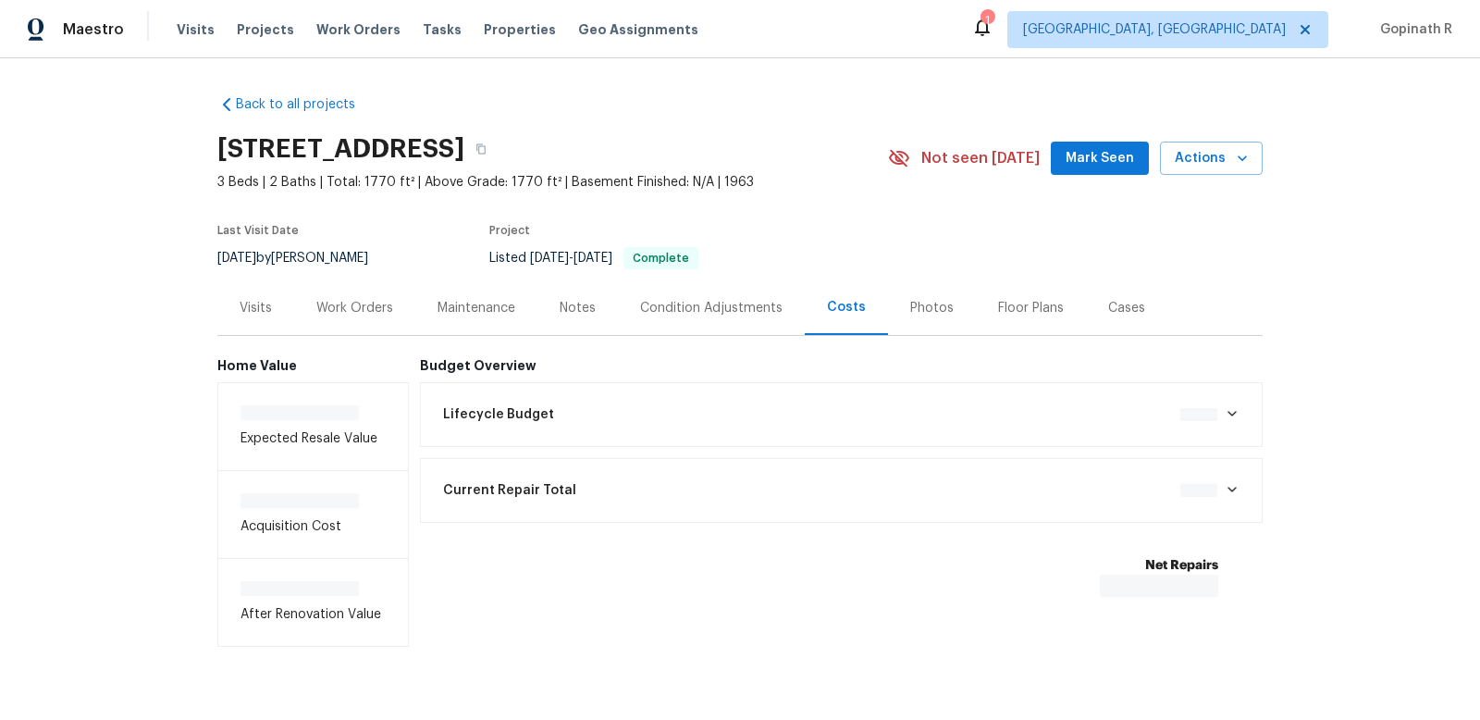
click at [1324, 449] on div "Back to all projects 8040 Goldenrod Ct, Indianapolis, IN 46219 3 Beds | 2 Baths…" at bounding box center [740, 389] width 1480 height 662
click at [1293, 406] on div "Back to all projects 8040 Goldenrod Ct, Indianapolis, IN 46219 3 Beds | 2 Baths…" at bounding box center [740, 389] width 1480 height 662
drag, startPoint x: 1319, startPoint y: 316, endPoint x: 1032, endPoint y: 487, distance: 334.3
click at [1318, 316] on div "Back to all projects 8040 Goldenrod Ct, Indianapolis, IN 46219 3 Beds | 2 Baths…" at bounding box center [740, 389] width 1480 height 662
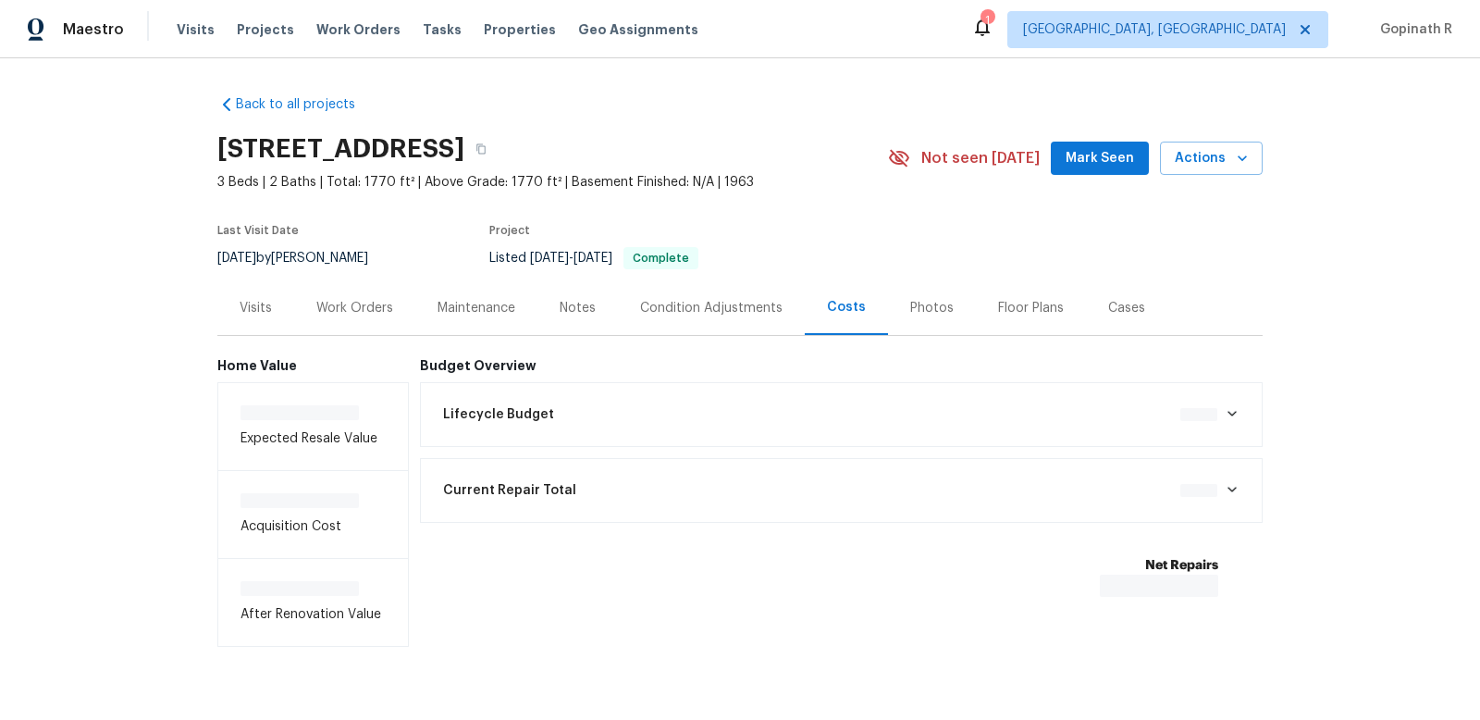
click at [1294, 537] on div "Back to all projects 8040 Goldenrod Ct, Indianapolis, IN 46219 3 Beds | 2 Baths…" at bounding box center [740, 389] width 1480 height 662
click at [1315, 538] on div "Back to all projects 8040 Goldenrod Ct, Indianapolis, IN 46219 3 Beds | 2 Baths…" at bounding box center [740, 389] width 1480 height 662
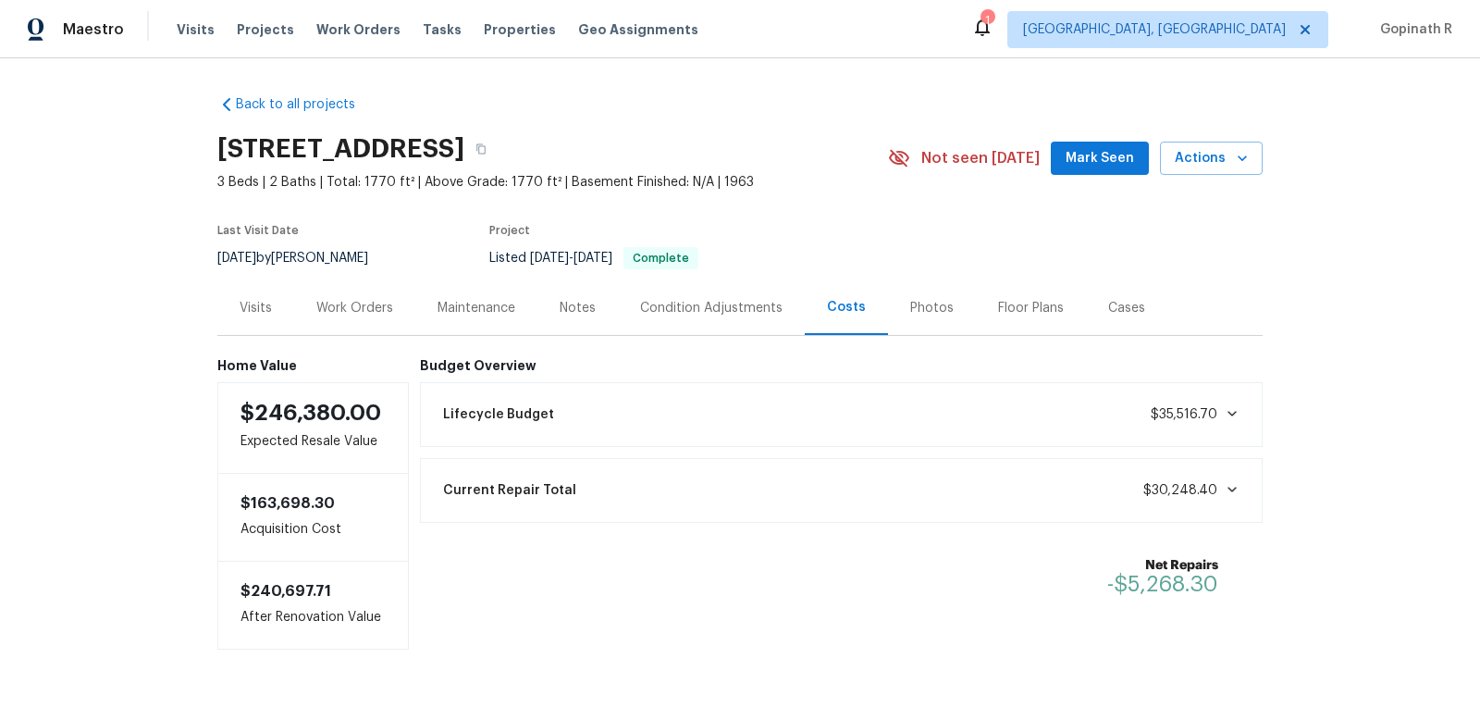
click at [1364, 455] on div "Back to all projects 8040 Goldenrod Ct, Indianapolis, IN 46219 3 Beds | 2 Baths…" at bounding box center [740, 389] width 1480 height 662
